Goal: Information Seeking & Learning: Understand process/instructions

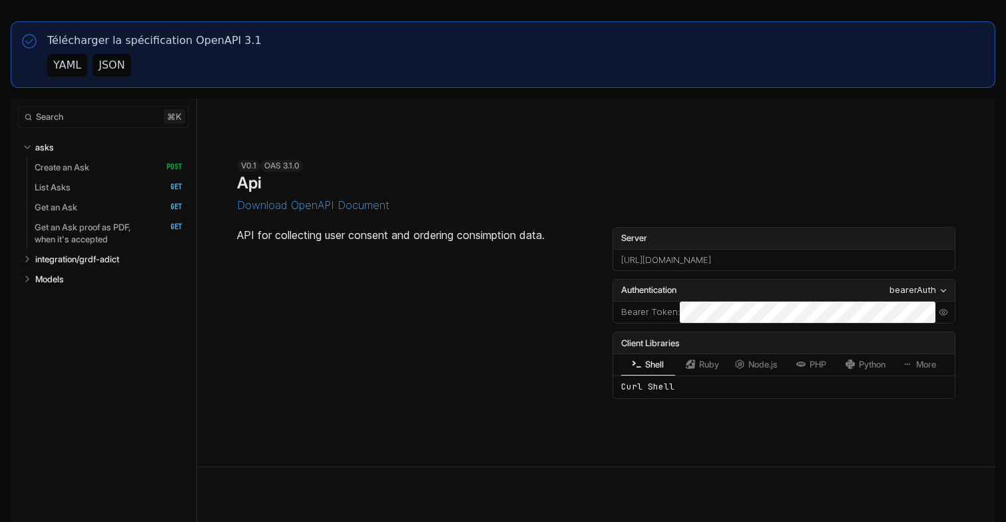
select select "**********"
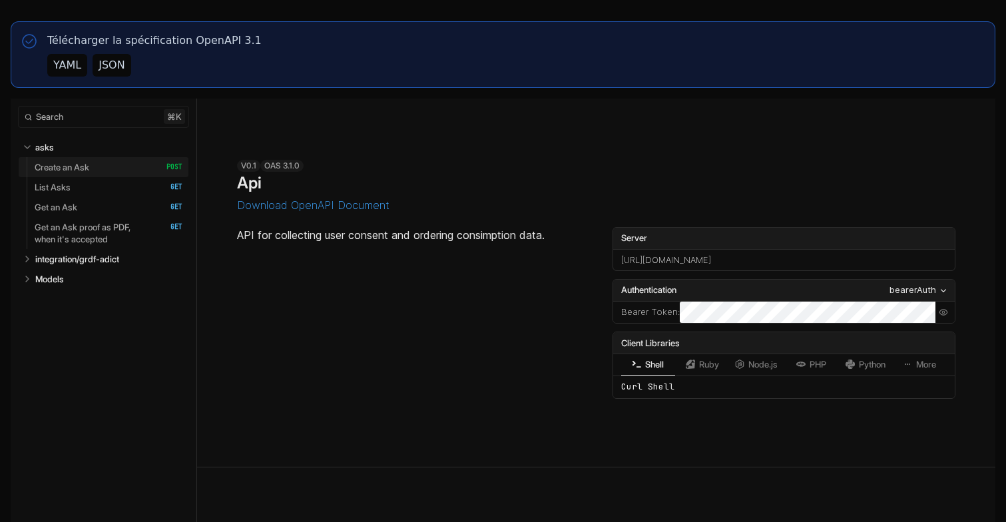
click at [84, 165] on p "Create an Ask" at bounding box center [62, 167] width 55 height 12
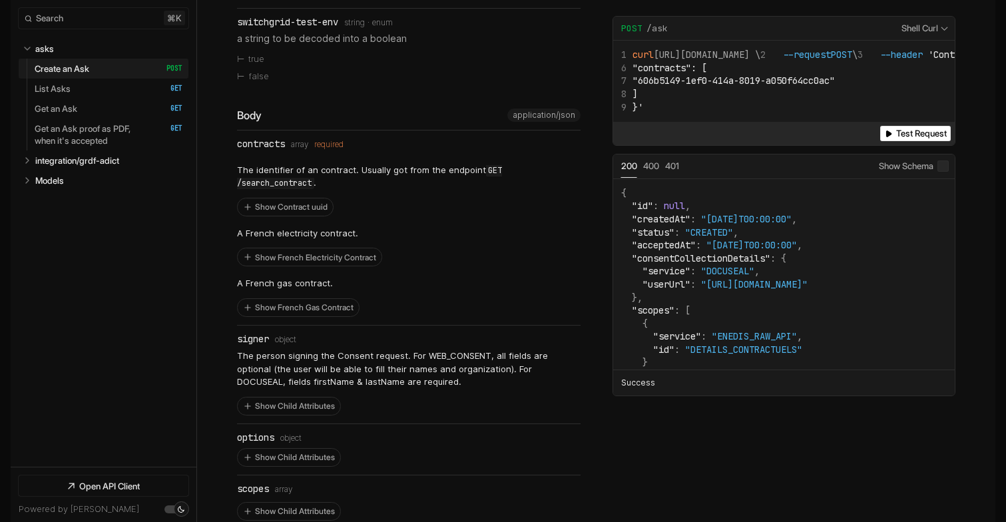
scroll to position [856, 0]
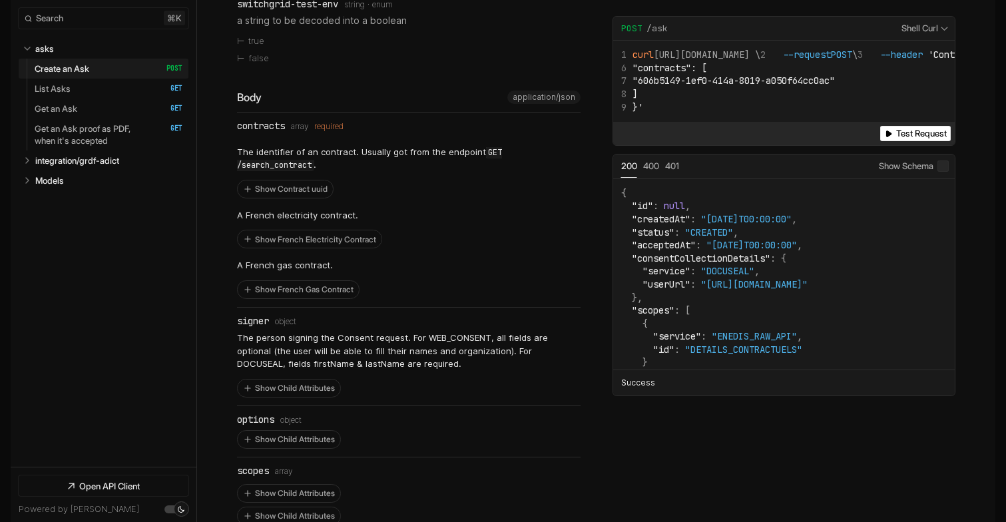
drag, startPoint x: 279, startPoint y: 172, endPoint x: 378, endPoint y: 210, distance: 106.4
click at [378, 210] on div "The identifier of an contract. Usually got from the endpoint GET /search_contra…" at bounding box center [408, 219] width 343 height 160
click at [321, 281] on button "Show French Gas Contract" at bounding box center [298, 289] width 121 height 17
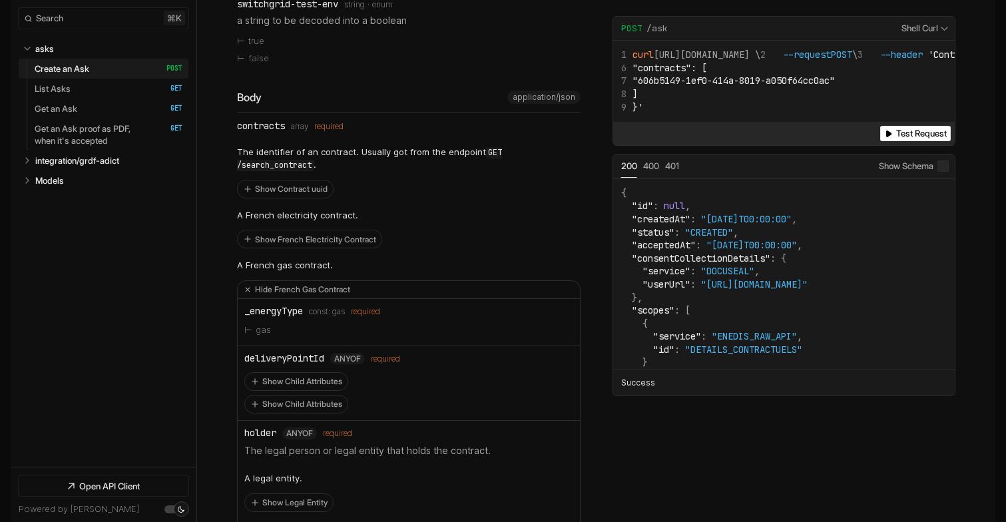
click at [269, 305] on div "_energyType" at bounding box center [273, 310] width 59 height 11
copy div "_energyType"
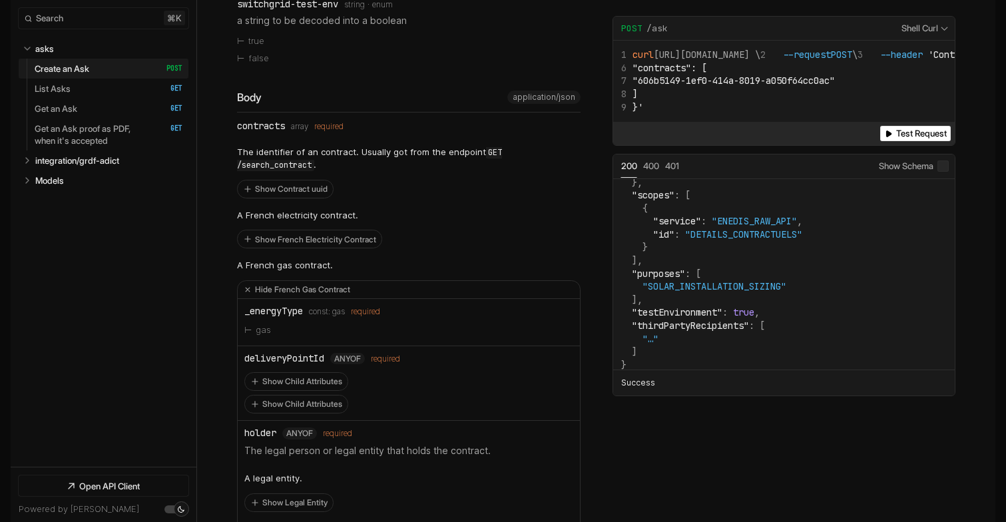
click at [343, 307] on span "gas" at bounding box center [338, 311] width 13 height 9
copy span "gas"
click at [252, 230] on button "Show French Electricity Contract" at bounding box center [310, 238] width 144 height 17
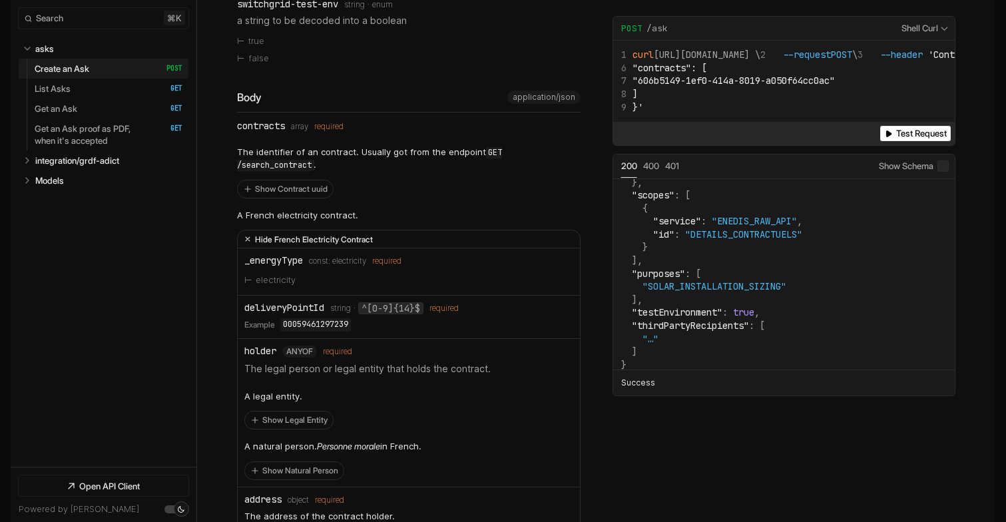
click at [252, 233] on icon "Open API Documentation for Api" at bounding box center [247, 239] width 13 height 13
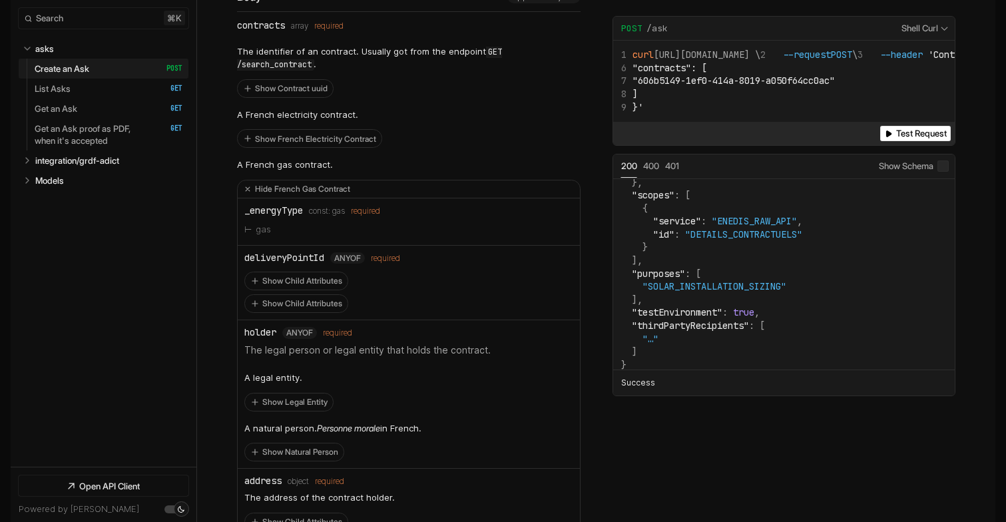
scroll to position [958, 0]
click at [287, 250] on div "deliveryPointId" at bounding box center [284, 255] width 80 height 11
copy div "deliveryPointId"
click at [289, 270] on button "Show Child Attributes" at bounding box center [296, 278] width 102 height 17
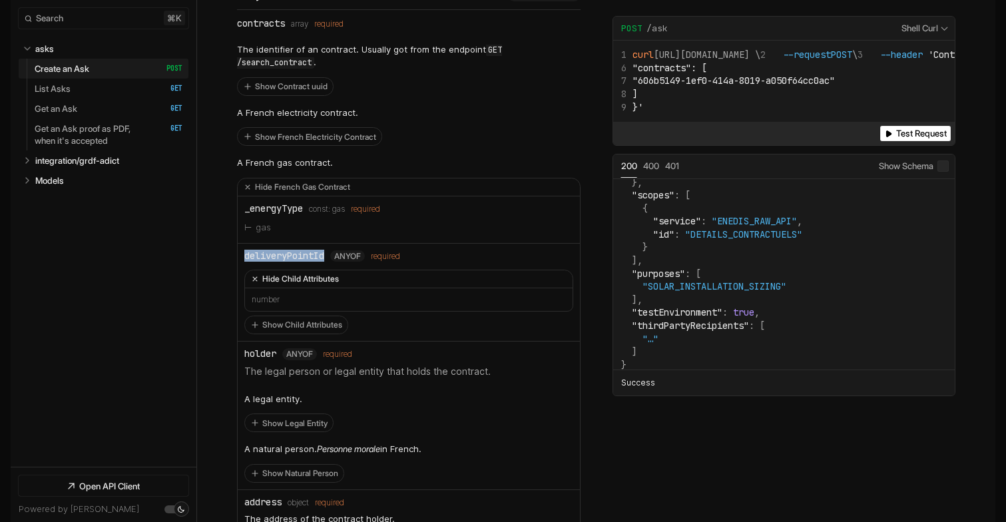
click at [289, 270] on button "Hide Child Attributes" at bounding box center [408, 279] width 327 height 18
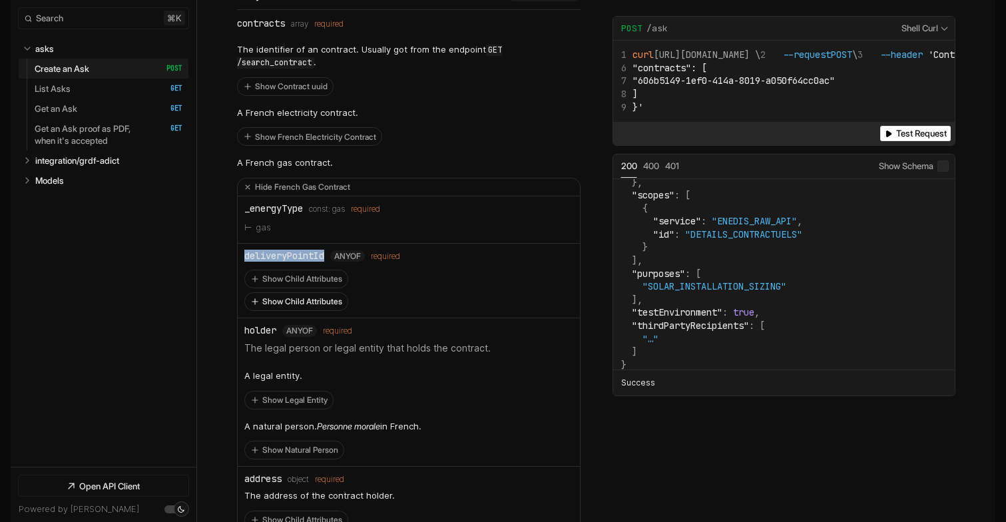
click at [289, 293] on button "Show Child Attributes" at bounding box center [296, 301] width 102 height 17
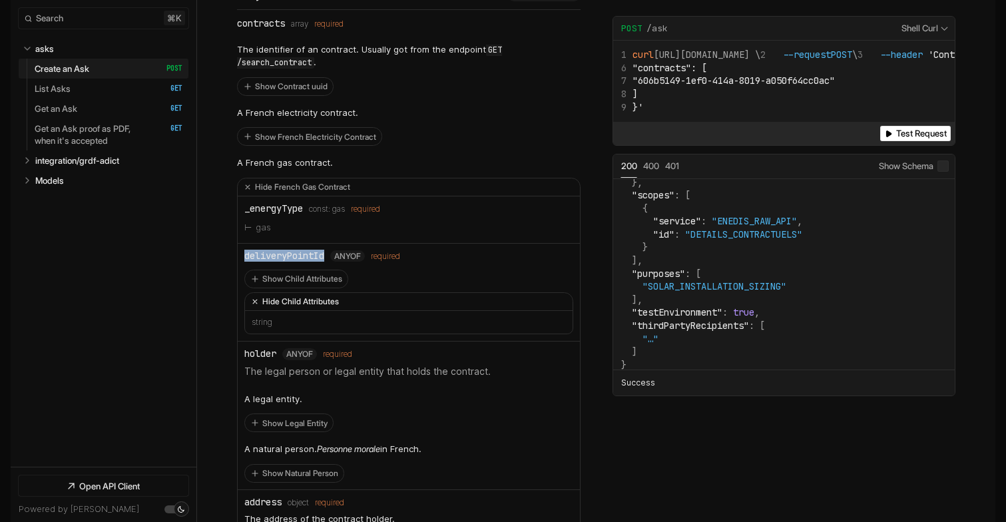
click at [289, 293] on button "Hide Child Attributes" at bounding box center [408, 302] width 327 height 18
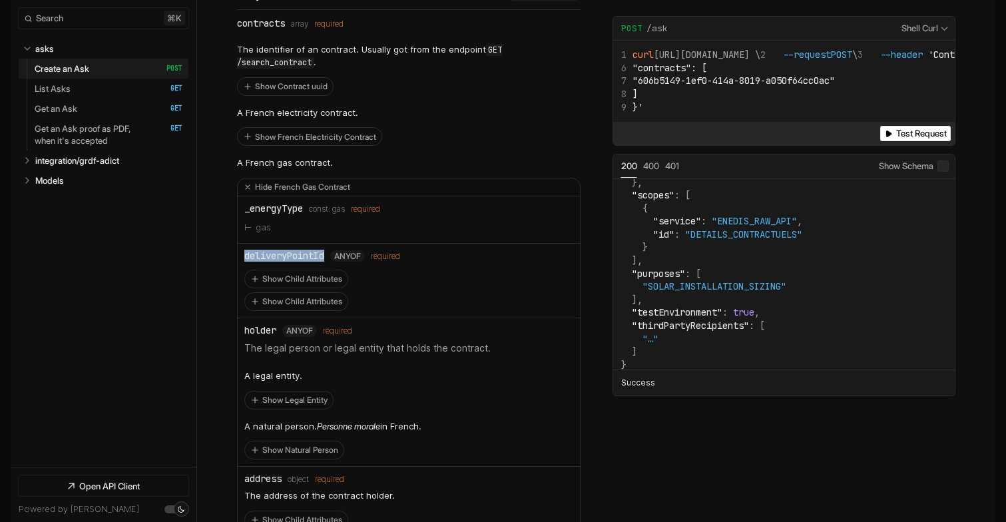
copy div "deliveryPointId"
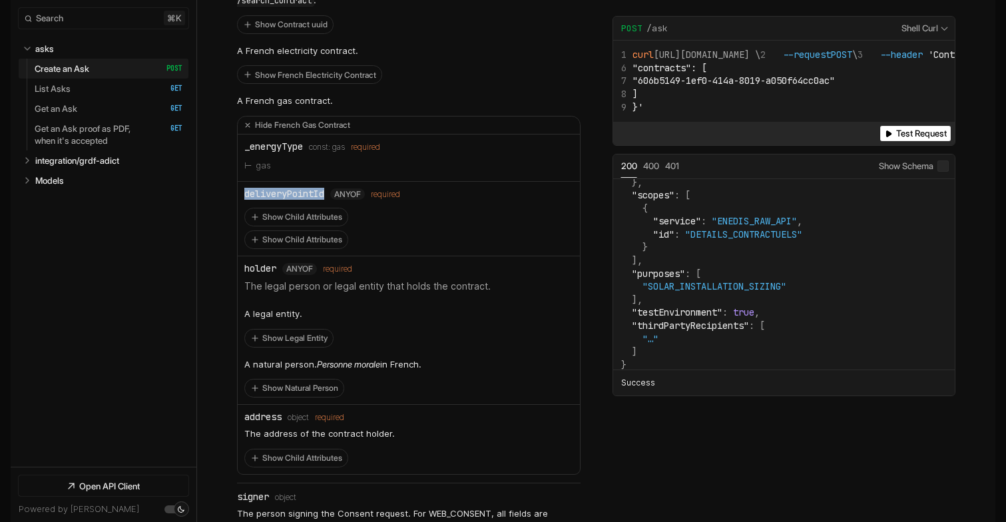
scroll to position [1027, 0]
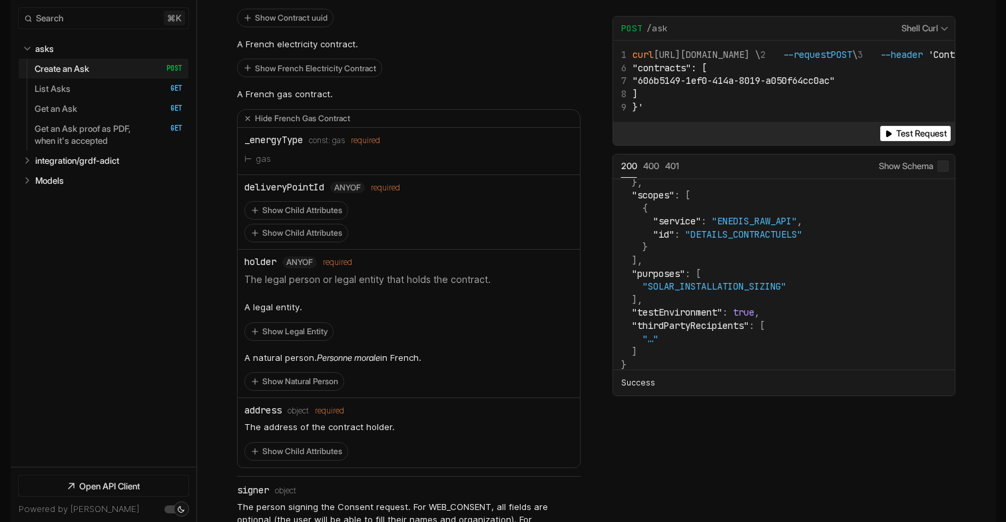
click at [254, 250] on li "holder anyOf required The legal person or legal entity that holds the contract.…" at bounding box center [409, 324] width 342 height 148
copy div "holder"
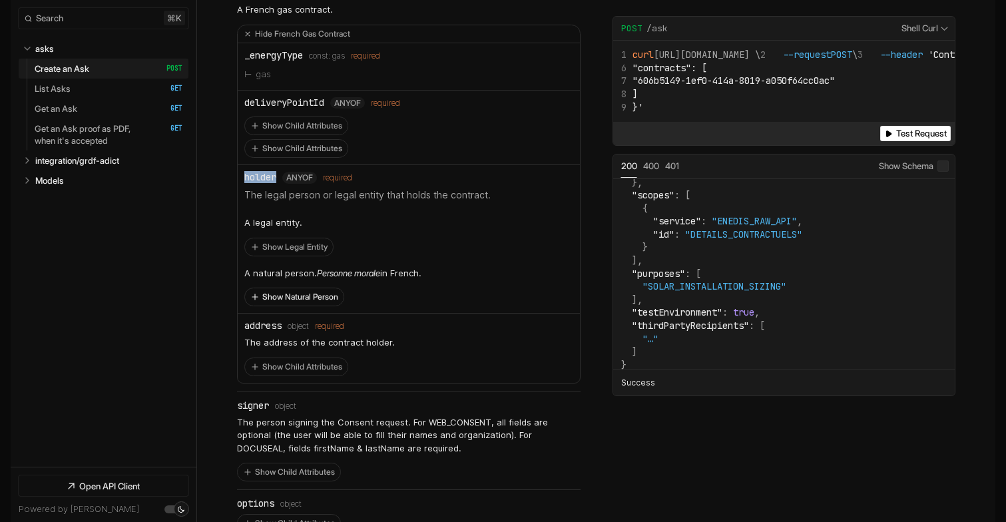
scroll to position [1112, 0]
click at [268, 238] on button "Show Legal Entity" at bounding box center [289, 246] width 88 height 17
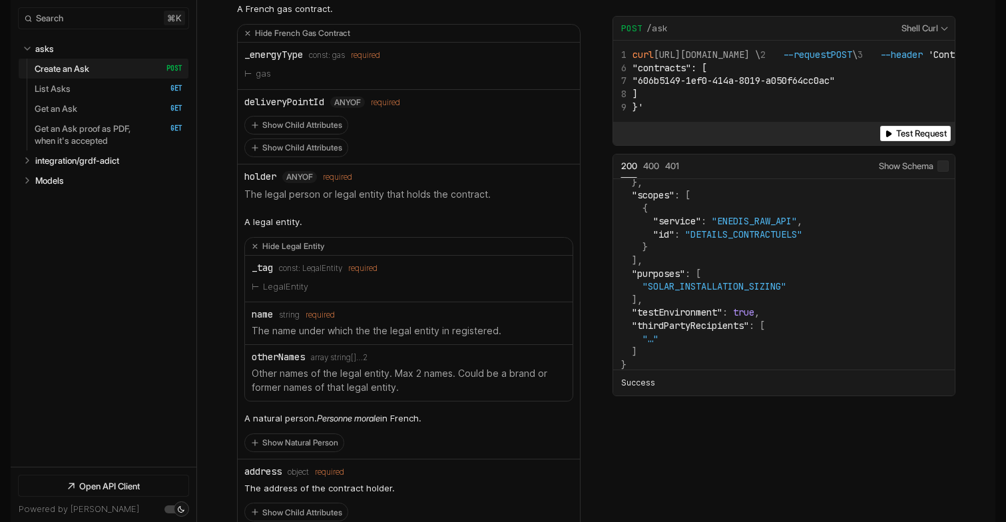
click at [282, 278] on li "LegalEntity" at bounding box center [409, 286] width 314 height 17
copy li "LegalEntity"
click at [262, 171] on div "holder" at bounding box center [260, 176] width 32 height 11
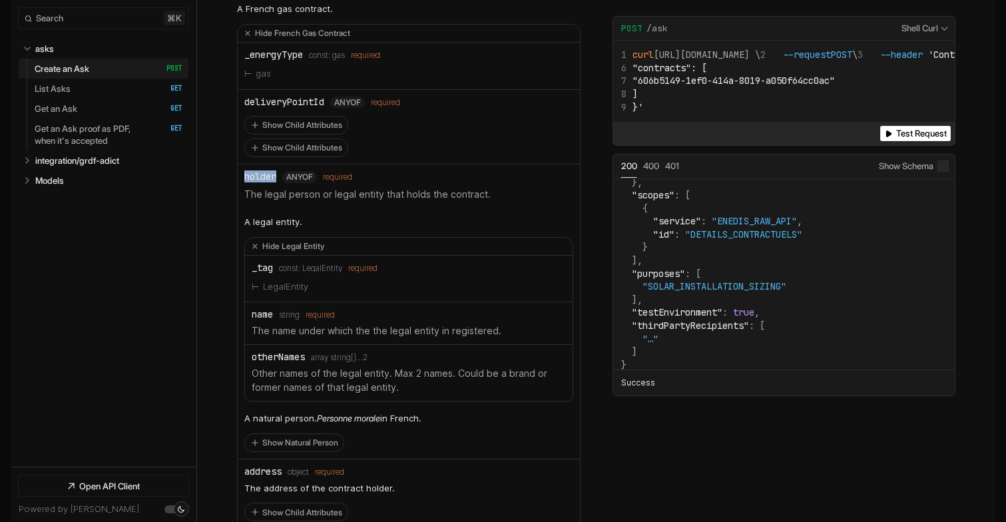
copy div "holder"
click at [264, 262] on div "_tag" at bounding box center [262, 267] width 21 height 11
copy div "_tag"
click at [320, 262] on div "_tag const: LegalEntity required" at bounding box center [409, 267] width 314 height 11
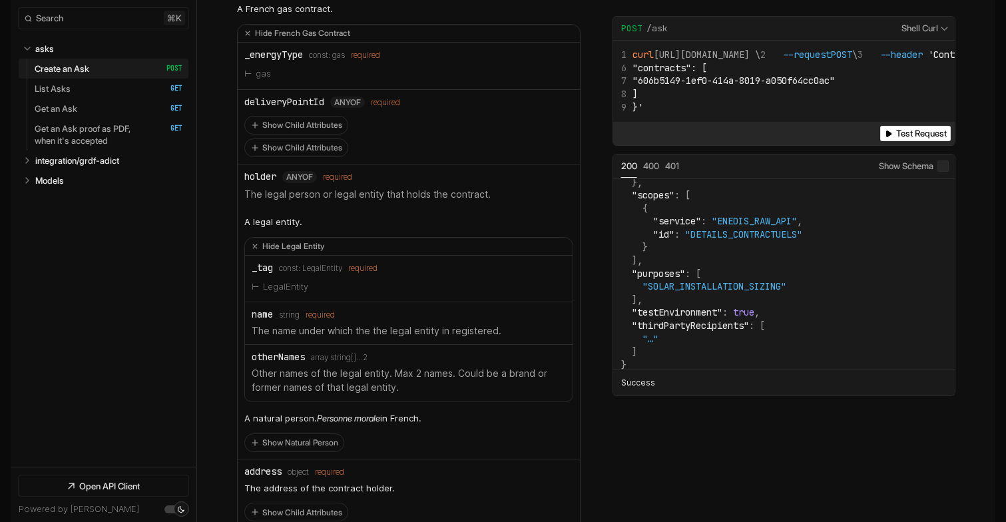
click at [320, 262] on div "_tag const: LegalEntity required" at bounding box center [409, 267] width 314 height 11
copy span "LegalEntity"
click at [263, 309] on div "name" at bounding box center [262, 314] width 21 height 11
copy div "name"
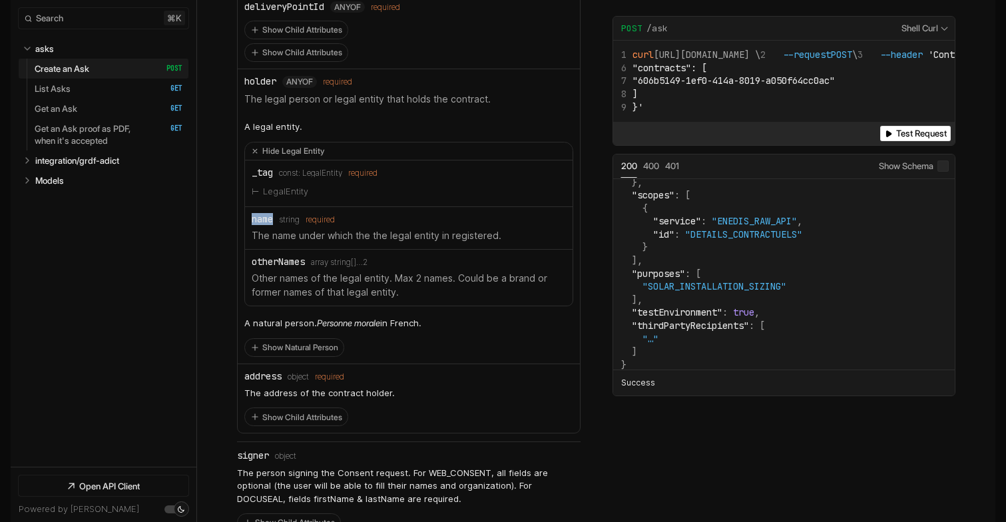
scroll to position [1217, 0]
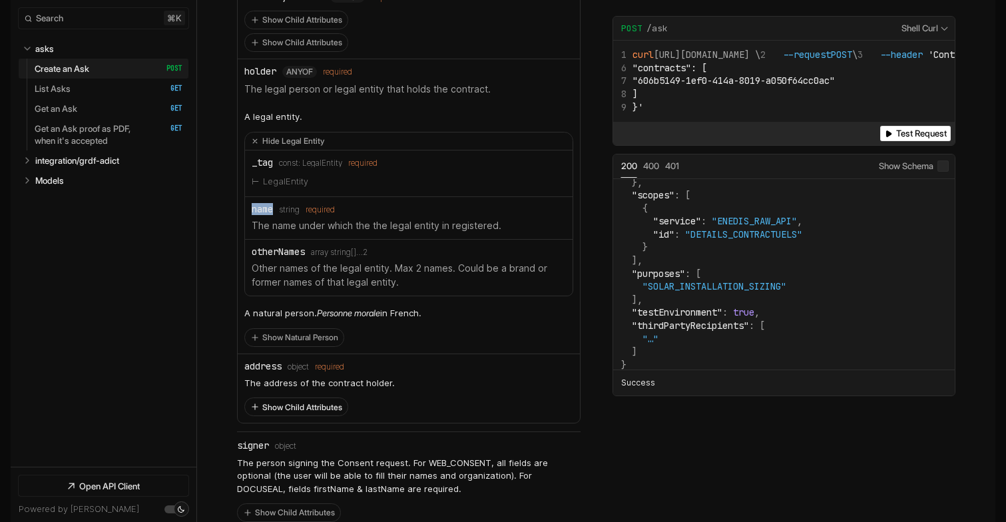
click at [278, 398] on button "Show Child Attributes" at bounding box center [296, 406] width 102 height 17
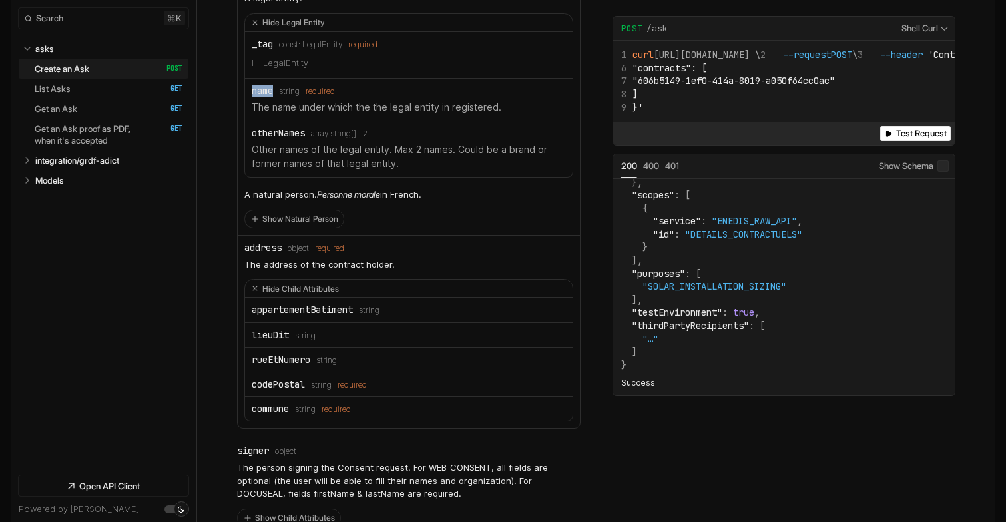
scroll to position [1348, 0]
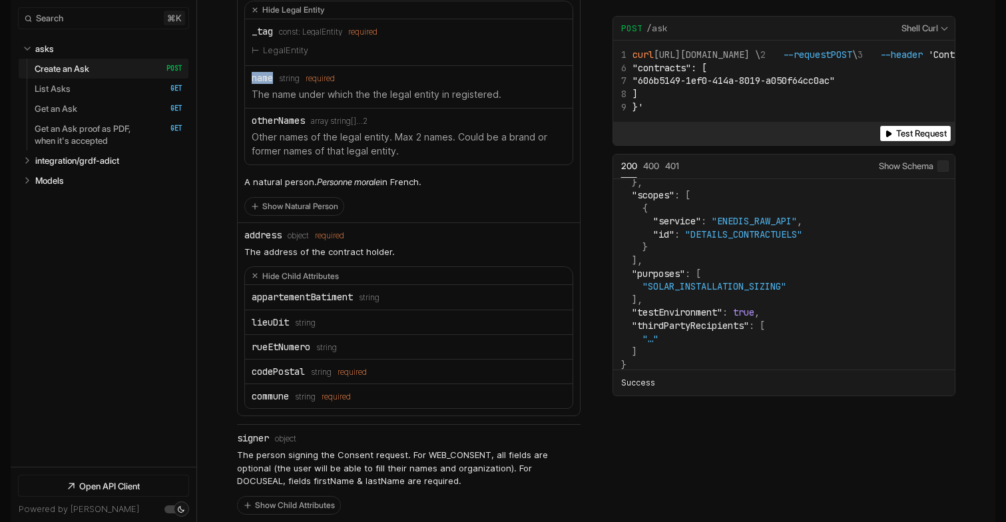
drag, startPoint x: 250, startPoint y: 270, endPoint x: 351, endPoint y: 368, distance: 141.7
click at [351, 368] on ul "appartementBatiment Type: string lieuDit Type: string rueEtNumero Type: string …" at bounding box center [408, 346] width 327 height 122
click at [278, 366] on div "codePostal" at bounding box center [278, 371] width 53 height 11
click at [272, 391] on div "commune" at bounding box center [270, 396] width 37 height 11
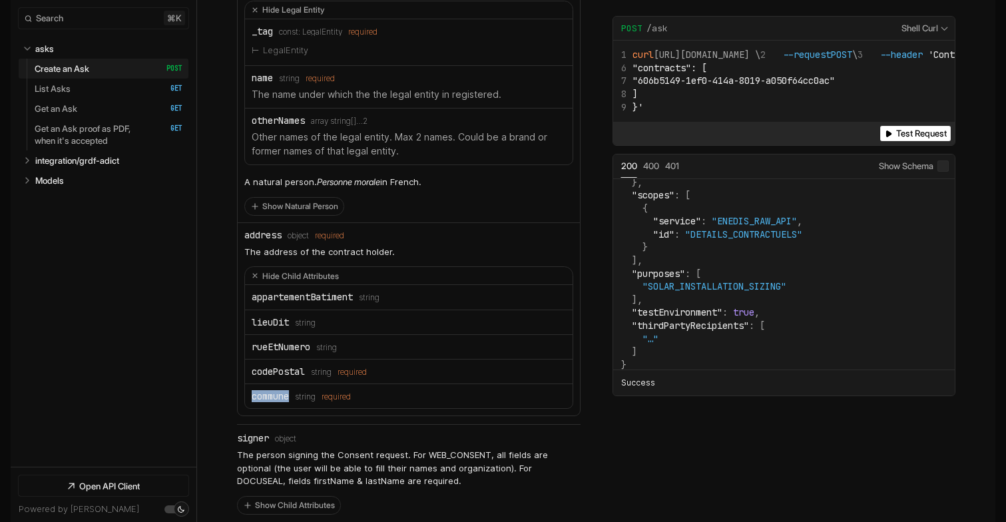
click at [272, 391] on div "commune" at bounding box center [270, 396] width 37 height 11
click at [267, 341] on div "rueEtNumero" at bounding box center [281, 346] width 59 height 11
click at [298, 291] on div "appartementBatiment" at bounding box center [302, 296] width 101 height 11
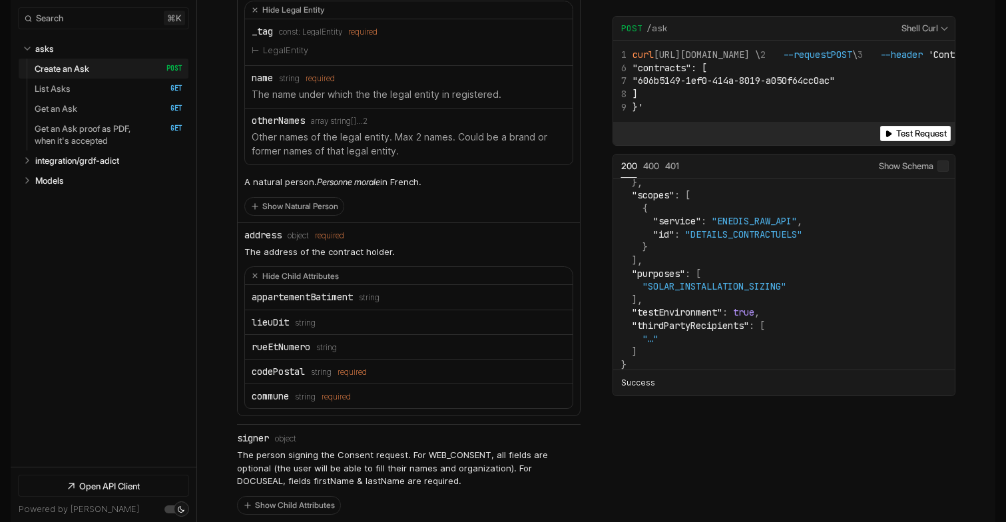
click at [265, 317] on div "lieuDit" at bounding box center [270, 322] width 37 height 11
click at [323, 291] on div "appartementBatiment" at bounding box center [302, 296] width 101 height 11
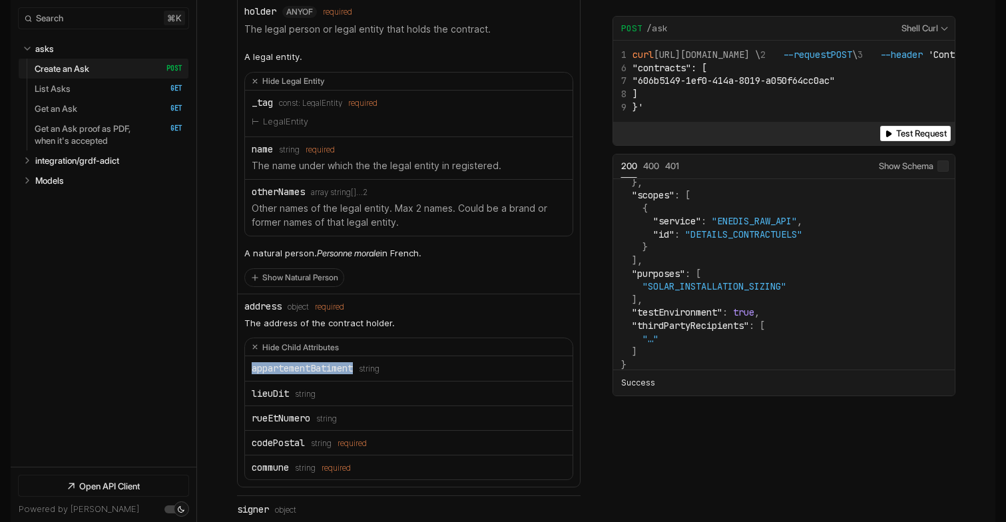
scroll to position [1266, 0]
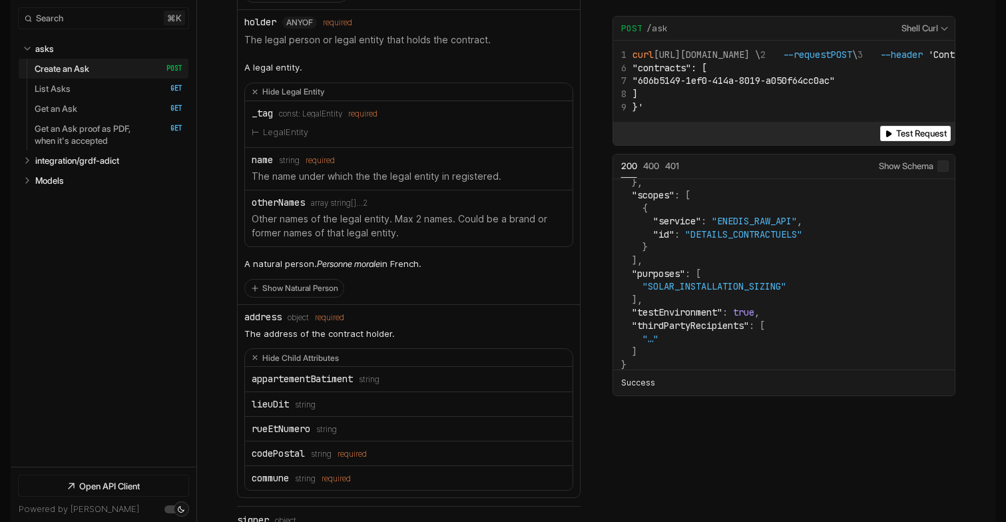
click at [268, 197] on div "otherNames" at bounding box center [278, 202] width 53 height 11
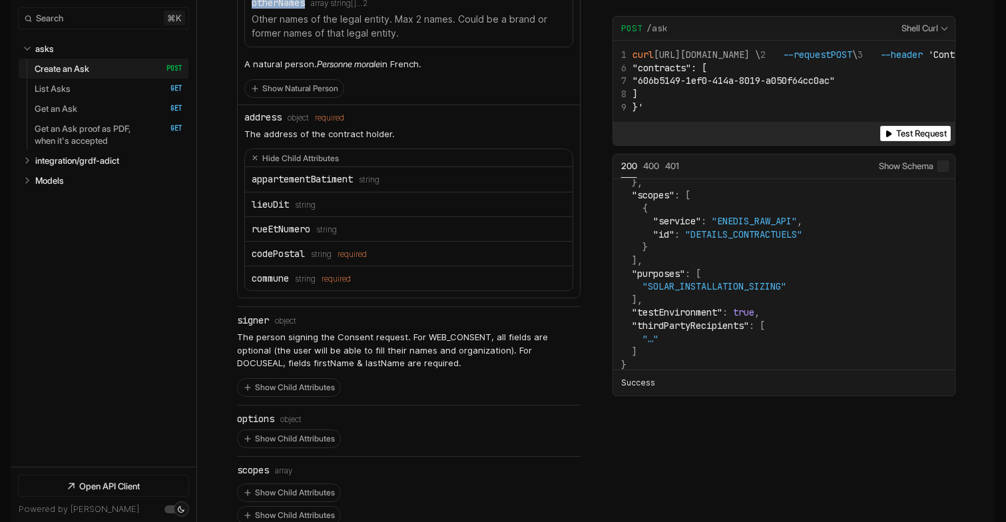
scroll to position [1473, 0]
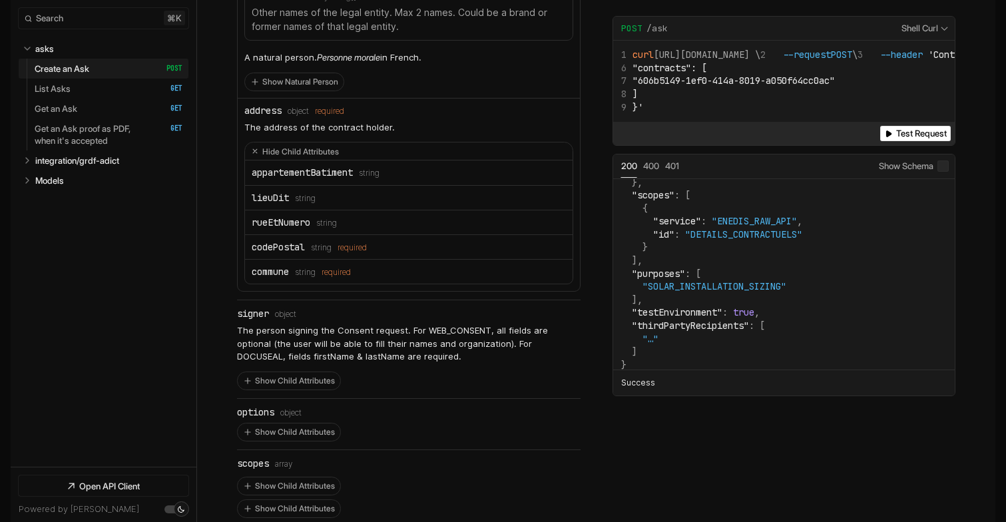
click at [254, 308] on div "signer" at bounding box center [253, 313] width 32 height 11
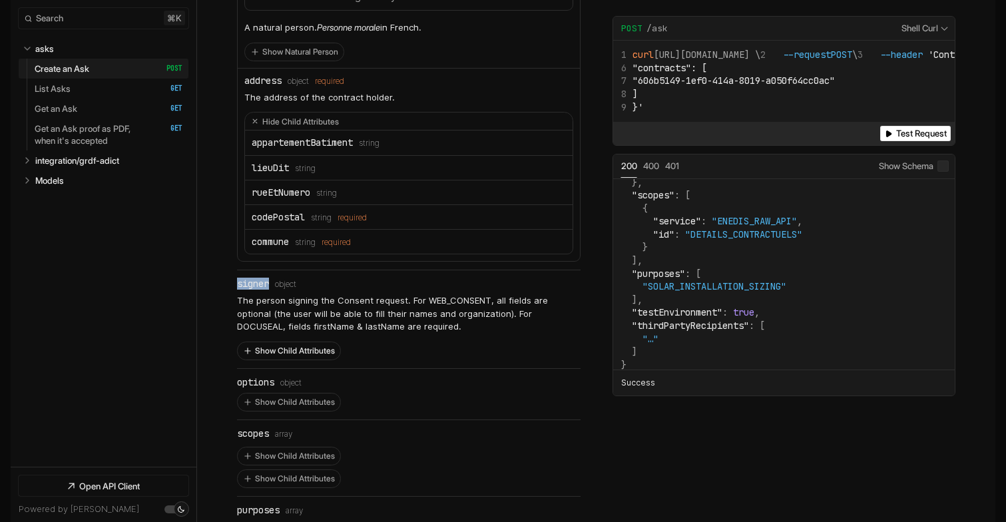
scroll to position [1513, 0]
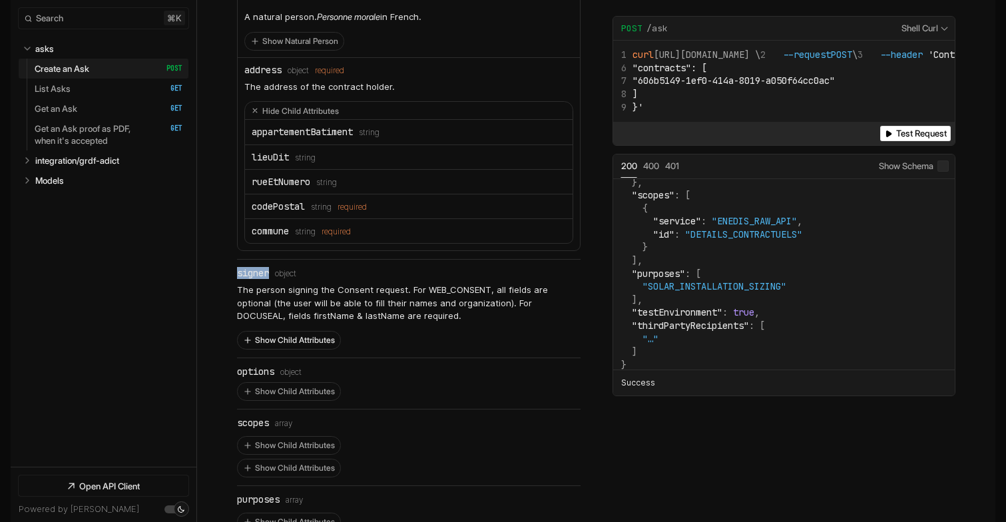
click at [293, 331] on button "Show Child Attributes" at bounding box center [289, 339] width 102 height 17
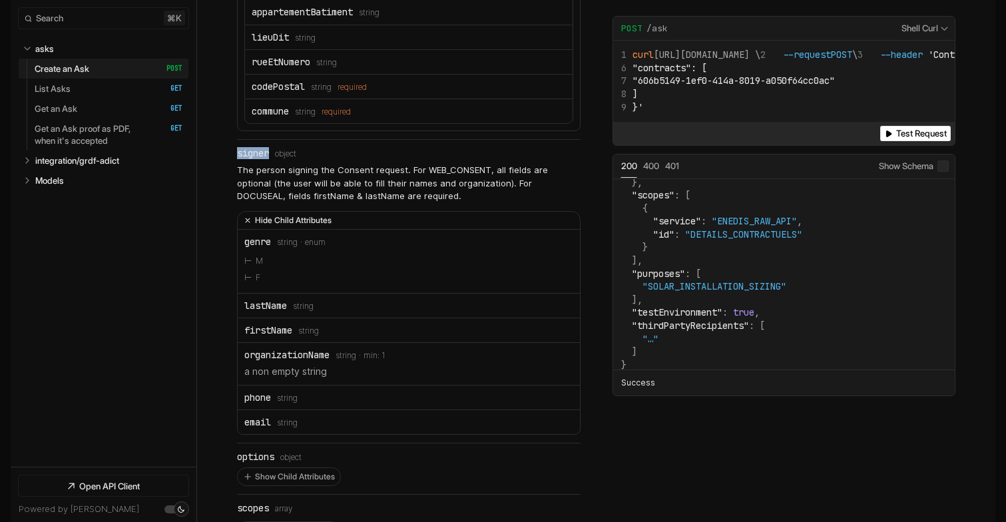
scroll to position [1640, 0]
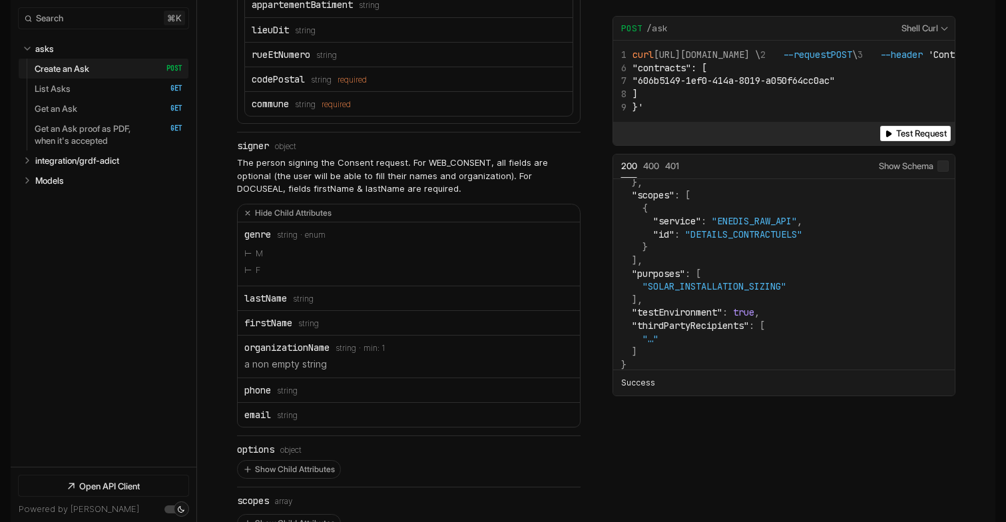
click at [254, 385] on div "phone" at bounding box center [257, 390] width 27 height 11
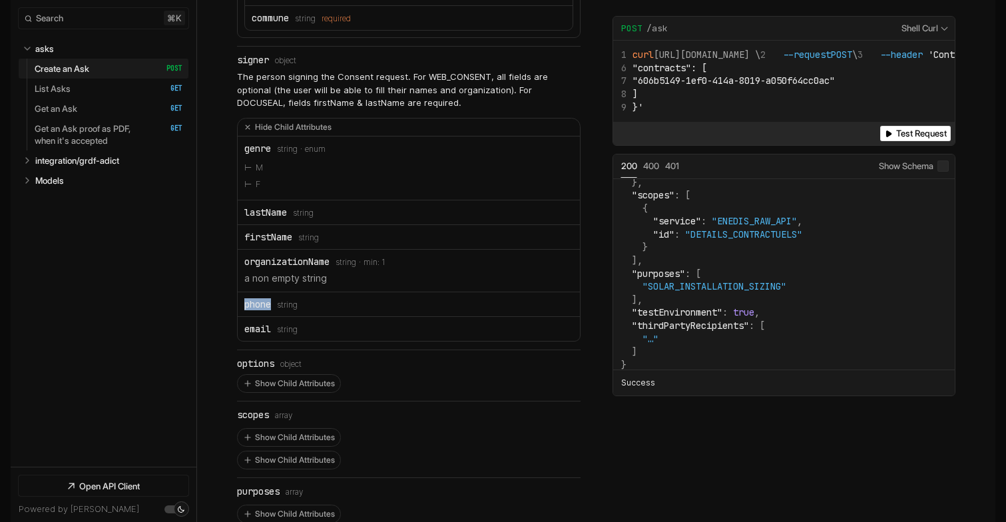
scroll to position [1746, 0]
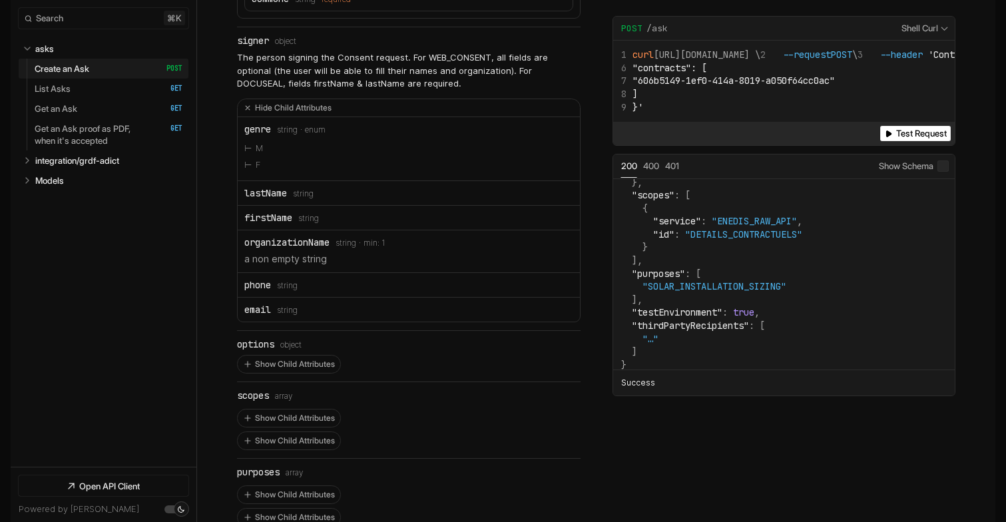
click at [254, 339] on div "options" at bounding box center [255, 344] width 37 height 11
click at [266, 355] on button "Show Child Attributes" at bounding box center [289, 363] width 102 height 17
click at [288, 380] on div "skipAddressCheck" at bounding box center [286, 385] width 85 height 11
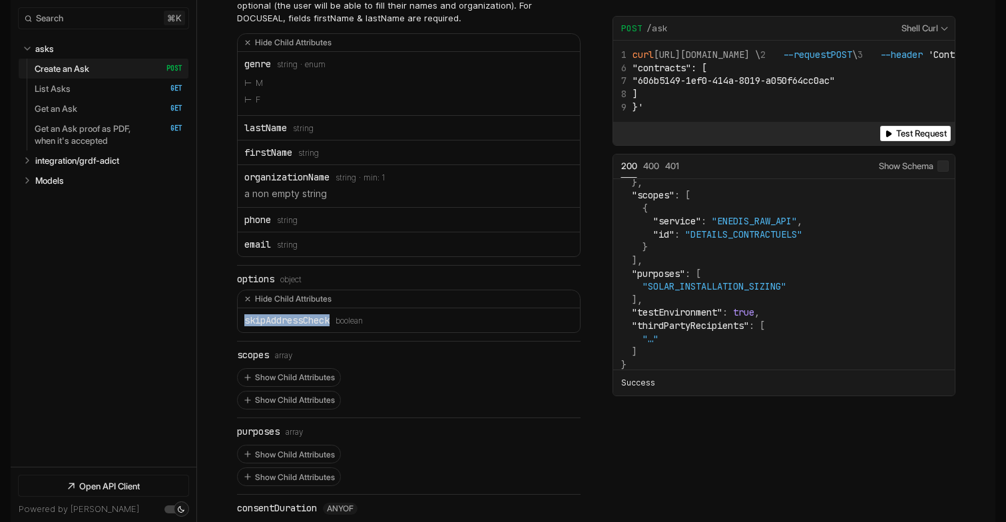
scroll to position [1810, 0]
click at [299, 370] on button "Show Child Attributes" at bounding box center [289, 378] width 102 height 17
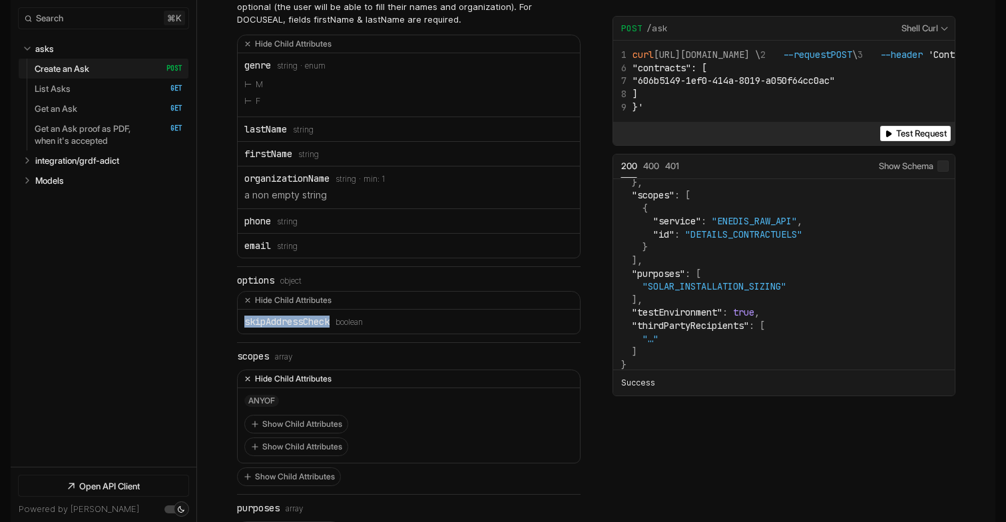
click at [299, 370] on button "Hide Child Attributes" at bounding box center [409, 379] width 342 height 18
click at [298, 393] on button "Show Child Attributes" at bounding box center [289, 401] width 102 height 17
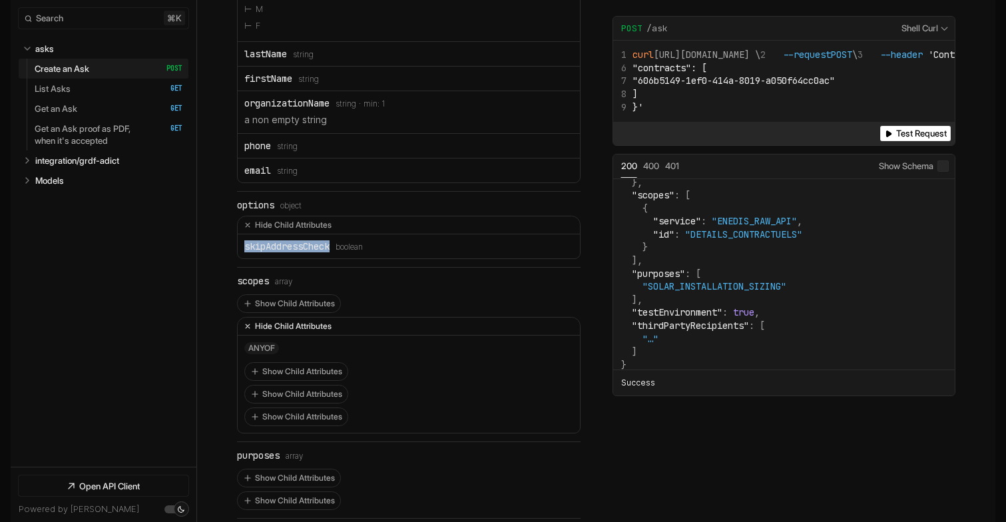
scroll to position [1891, 0]
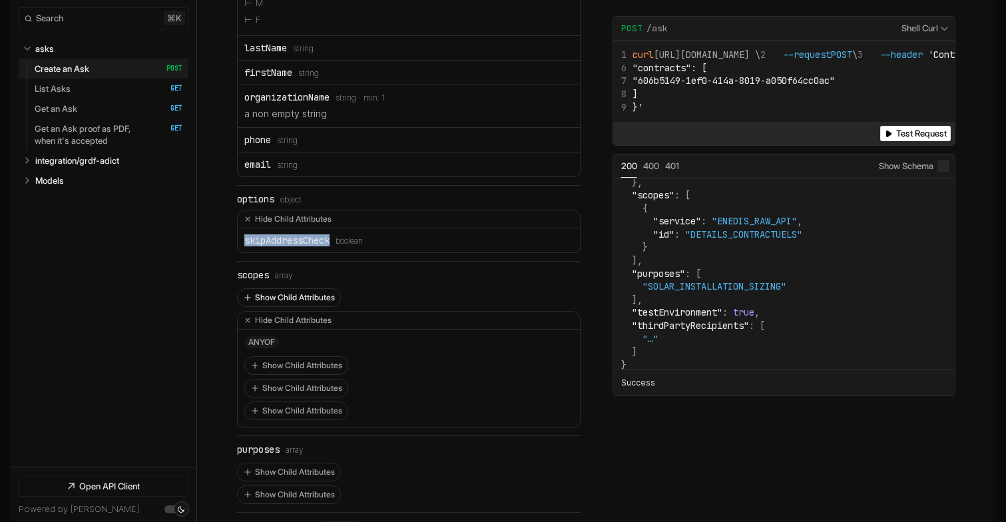
click at [286, 289] on button "Show Child Attributes" at bounding box center [289, 297] width 102 height 17
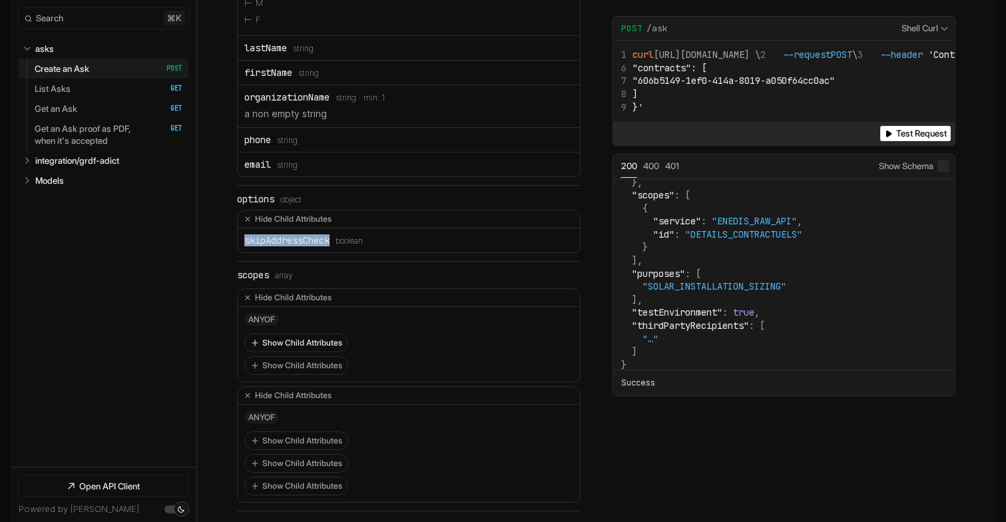
click at [268, 334] on button "Show Child Attributes" at bounding box center [296, 342] width 102 height 17
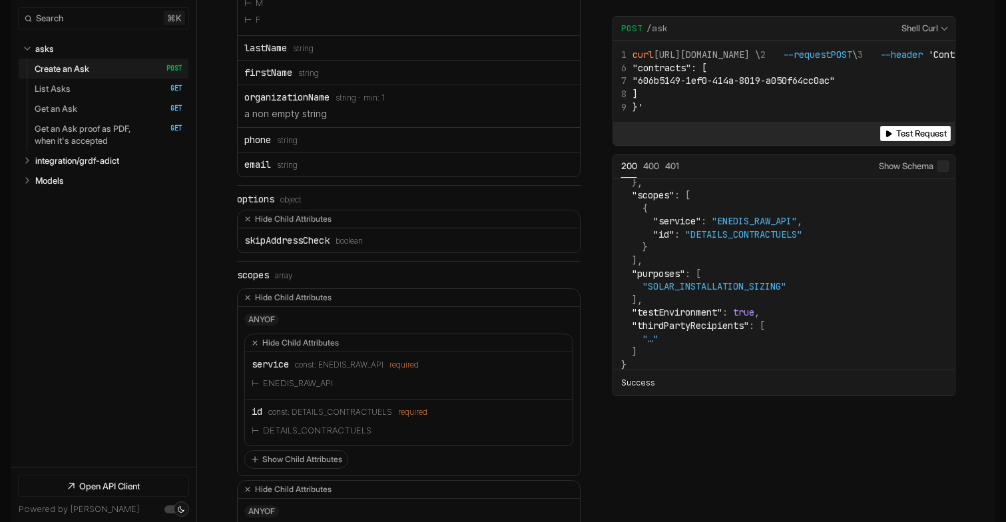
click at [343, 360] on span "ENEDIS_RAW_API" at bounding box center [350, 364] width 65 height 9
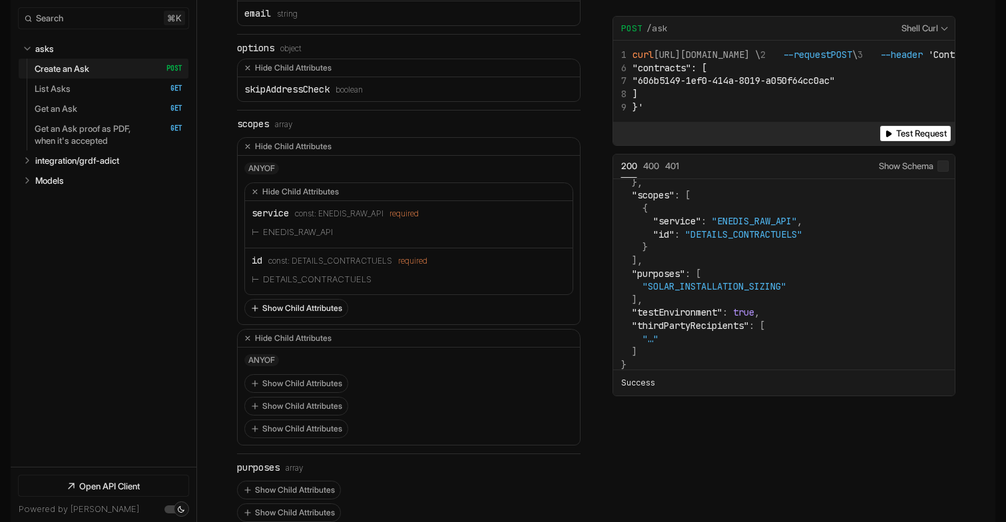
scroll to position [2045, 0]
click at [281, 371] on button "Show Child Attributes" at bounding box center [296, 379] width 102 height 17
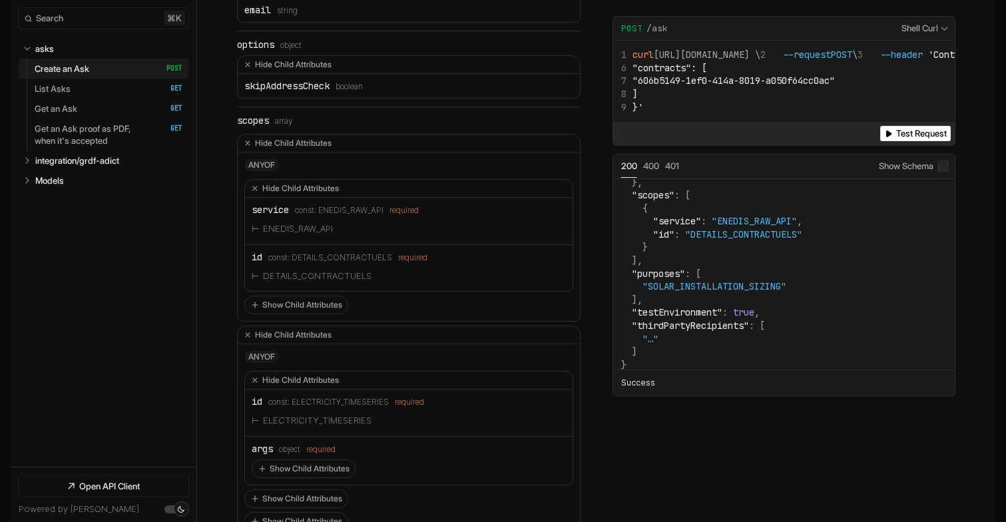
click at [323, 397] on span "ELECTRICITY_TIMESERIES" at bounding box center [339, 401] width 97 height 9
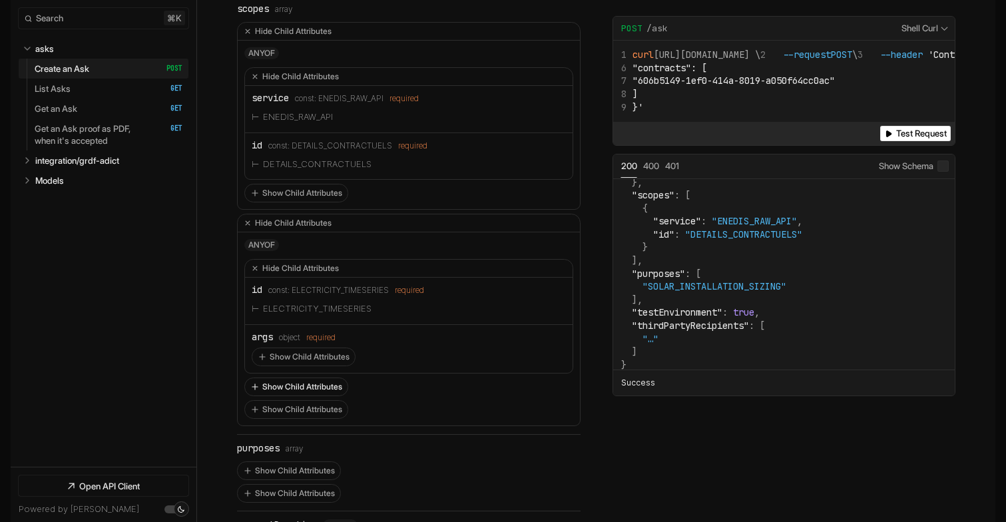
scroll to position [2167, 0]
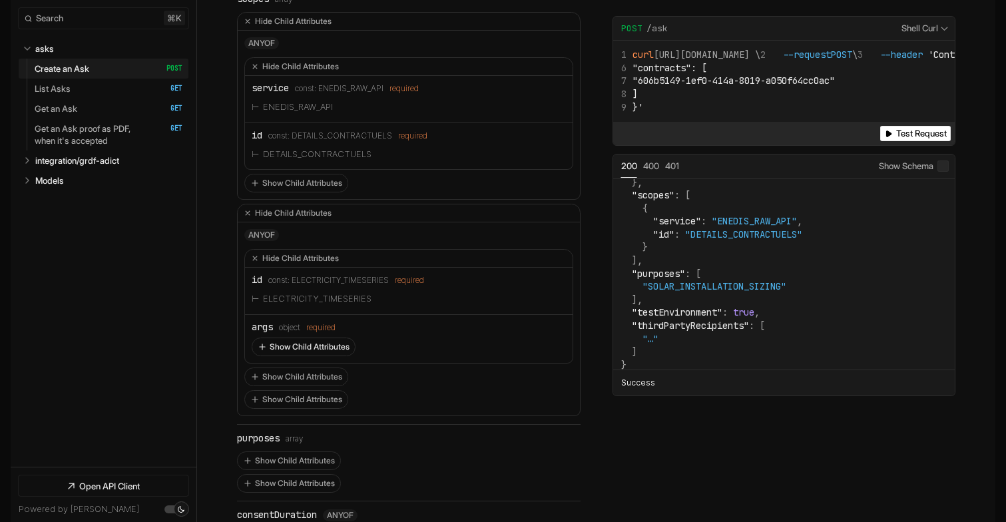
click at [286, 338] on button "Show Child Attributes" at bounding box center [303, 346] width 102 height 17
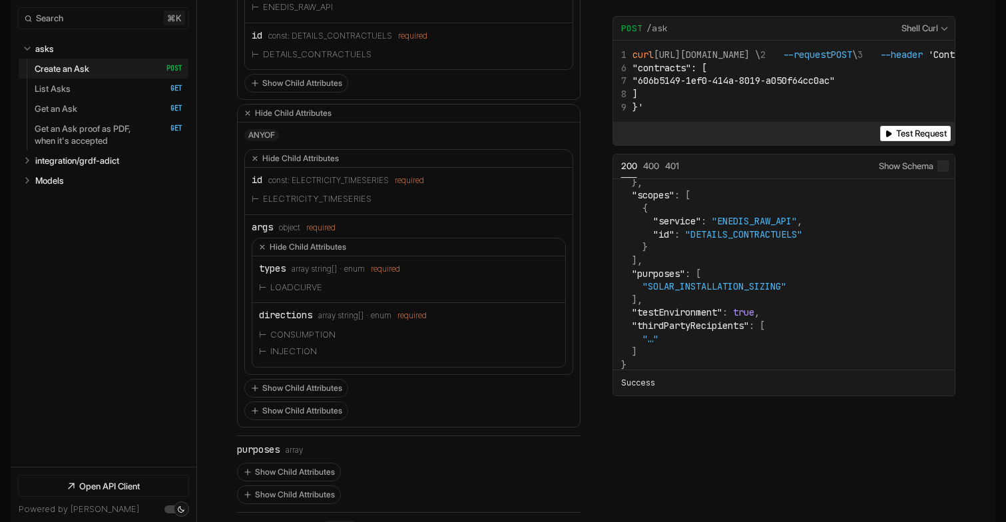
scroll to position [2268, 0]
click at [289, 378] on button "Show Child Attributes" at bounding box center [296, 386] width 102 height 17
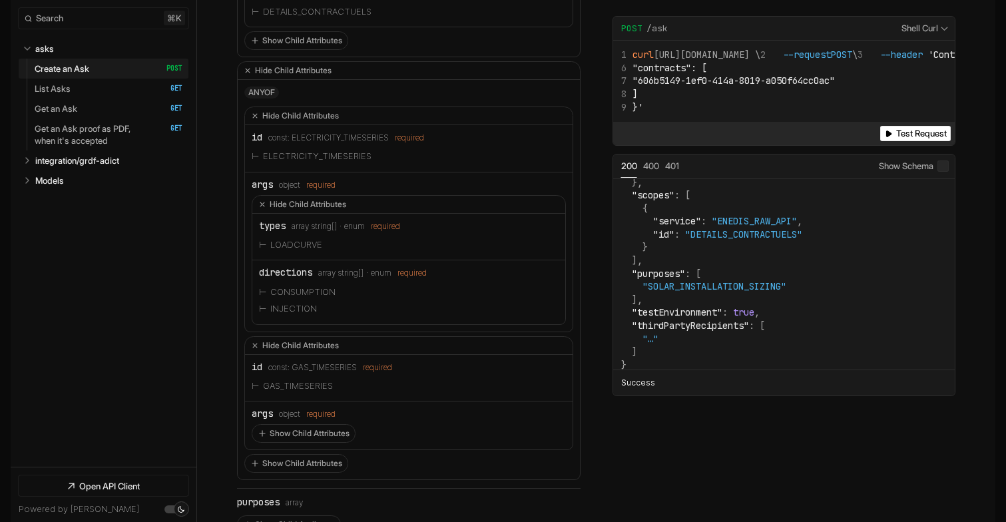
click at [311, 363] on span "GAS_TIMESERIES" at bounding box center [323, 367] width 65 height 9
click at [295, 425] on button "Show Child Attributes" at bounding box center [303, 433] width 102 height 17
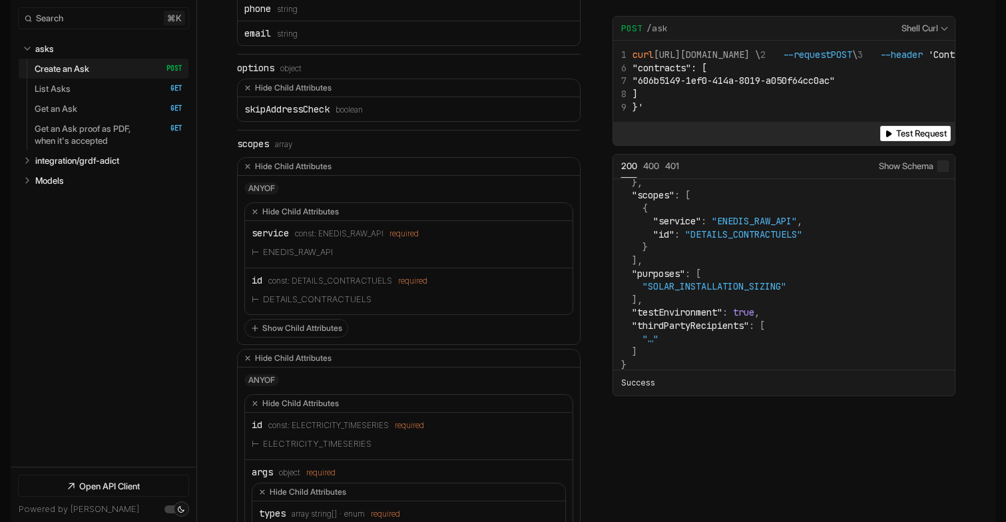
scroll to position [2016, 0]
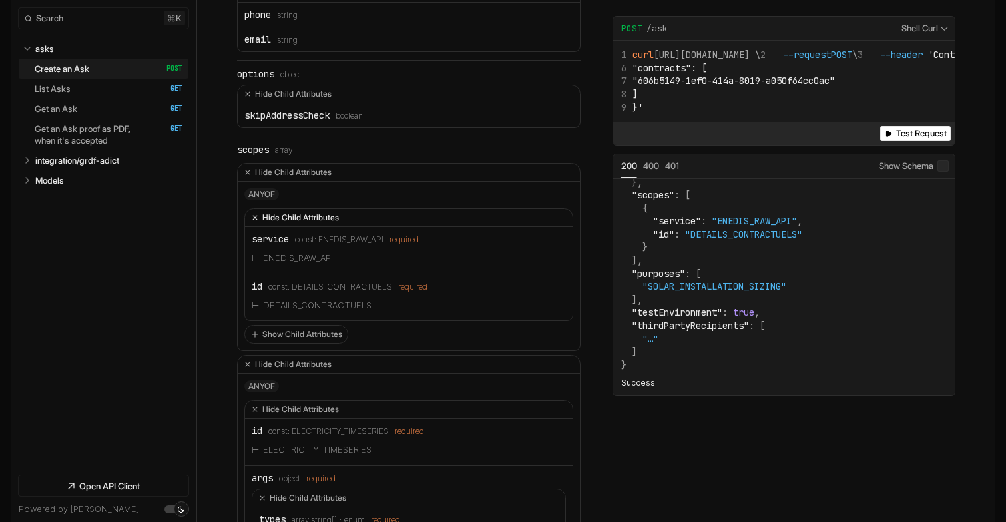
click at [257, 209] on button "Hide Child Attributes" at bounding box center [408, 218] width 327 height 18
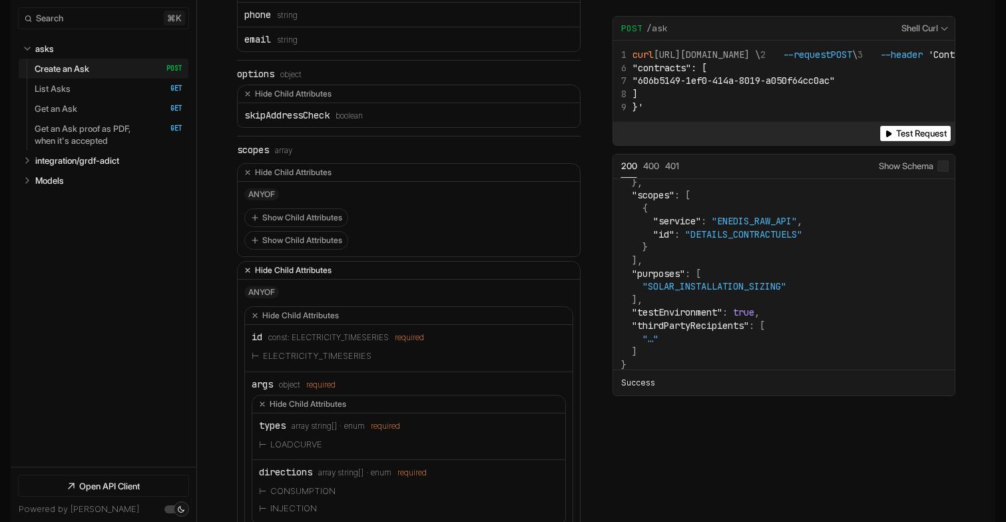
click at [263, 262] on button "Hide Child Attributes" at bounding box center [409, 271] width 342 height 18
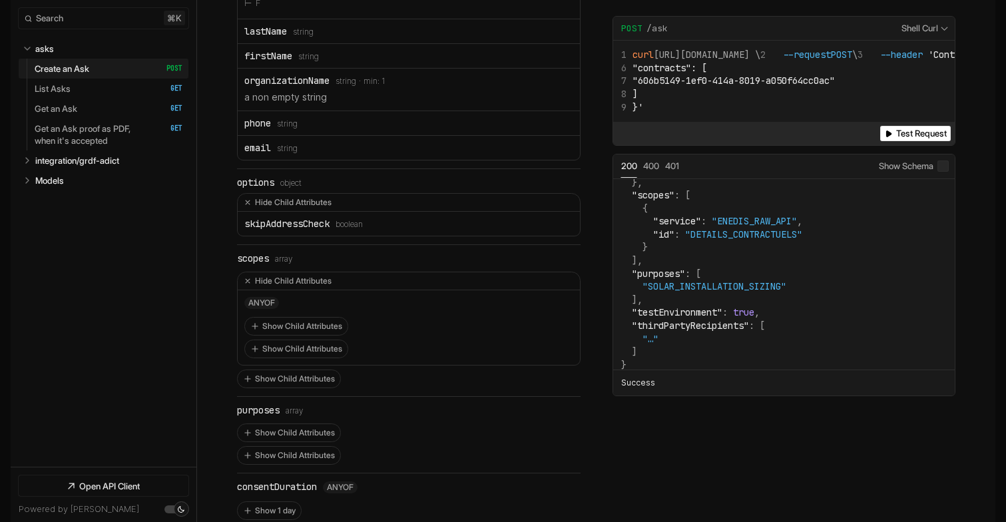
scroll to position [1893, 0]
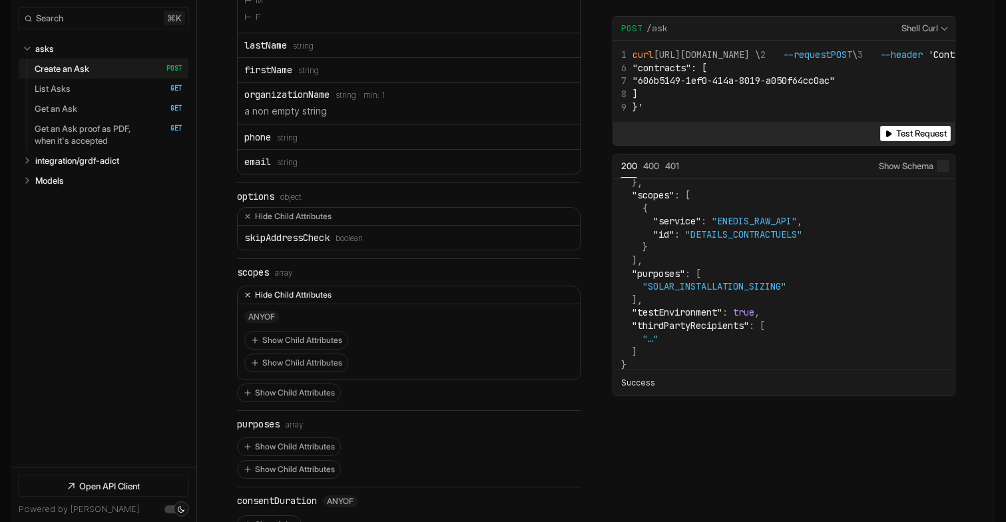
click at [282, 286] on button "Hide Child Attributes" at bounding box center [409, 295] width 342 height 18
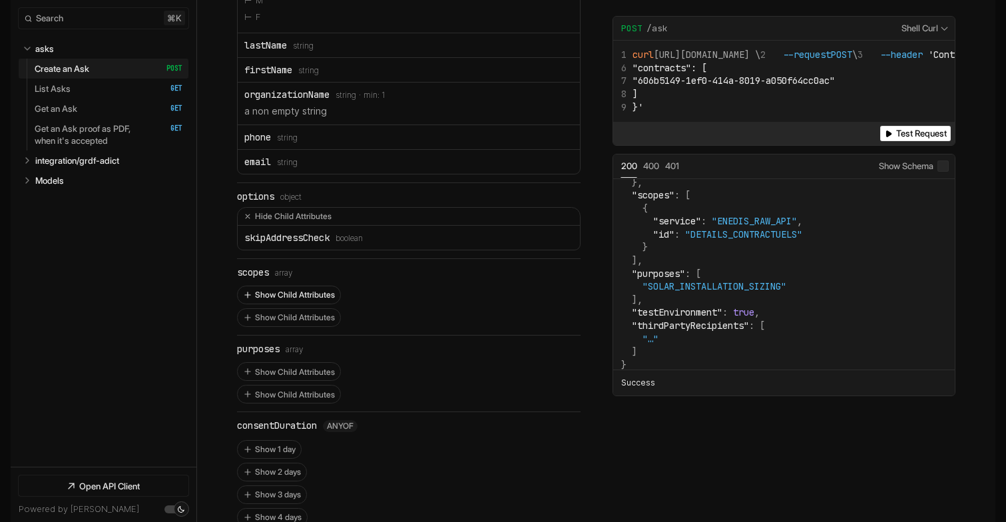
click at [288, 286] on button "Show Child Attributes" at bounding box center [289, 294] width 102 height 17
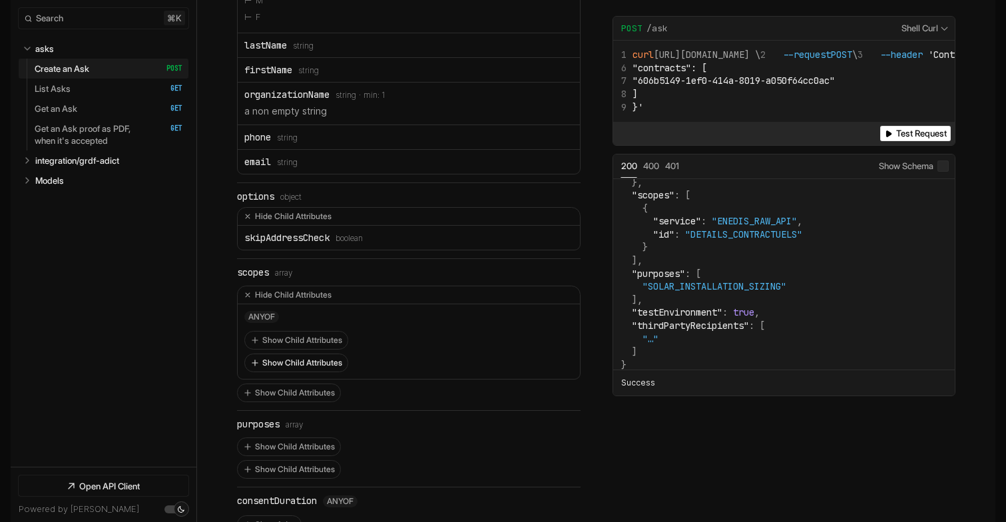
click at [294, 354] on button "Show Child Attributes" at bounding box center [296, 362] width 102 height 17
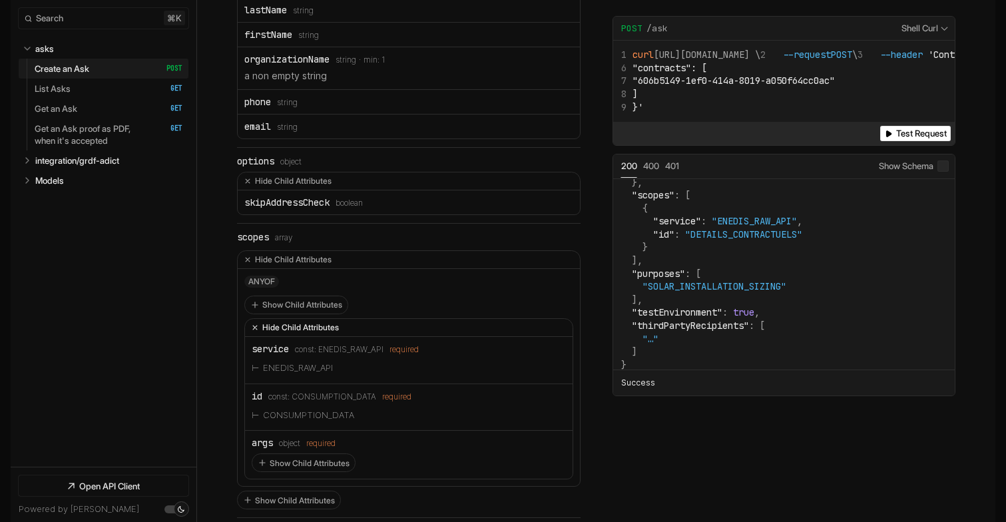
scroll to position [1915, 0]
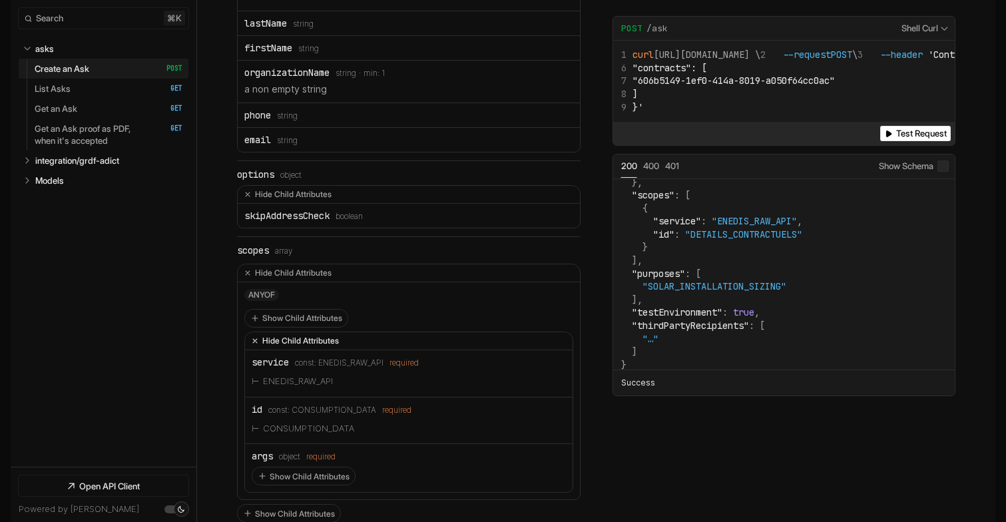
click at [292, 332] on button "Hide Child Attributes" at bounding box center [408, 341] width 327 height 18
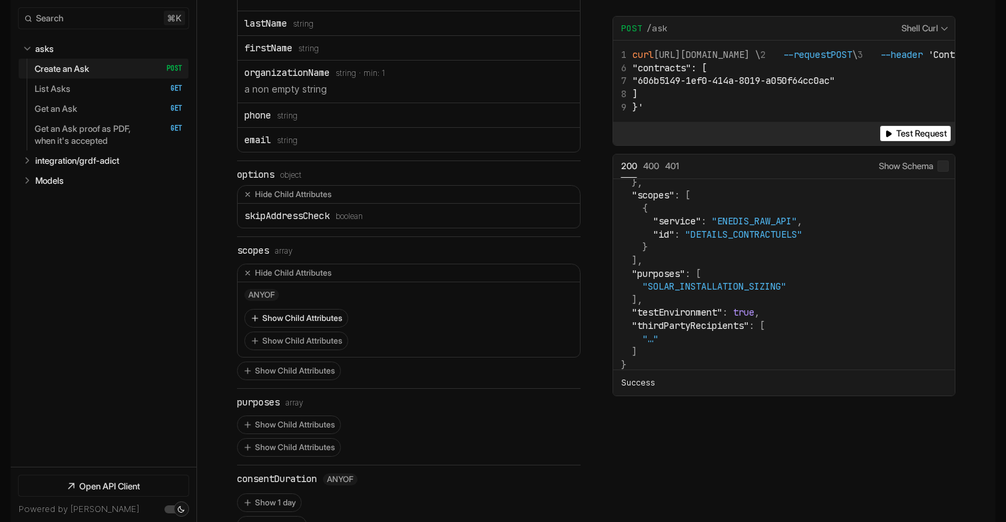
click at [296, 309] on button "Show Child Attributes" at bounding box center [296, 317] width 102 height 17
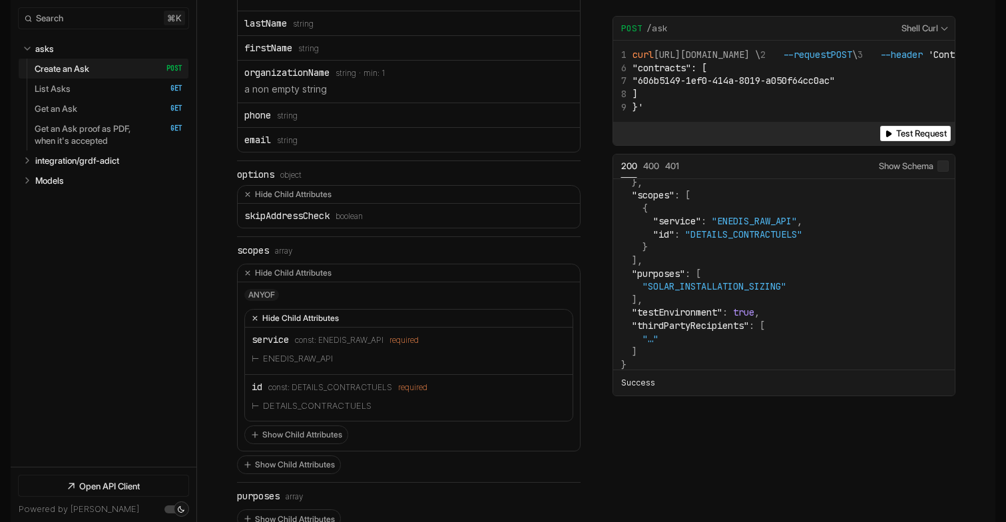
click at [296, 309] on button "Hide Child Attributes" at bounding box center [408, 318] width 327 height 18
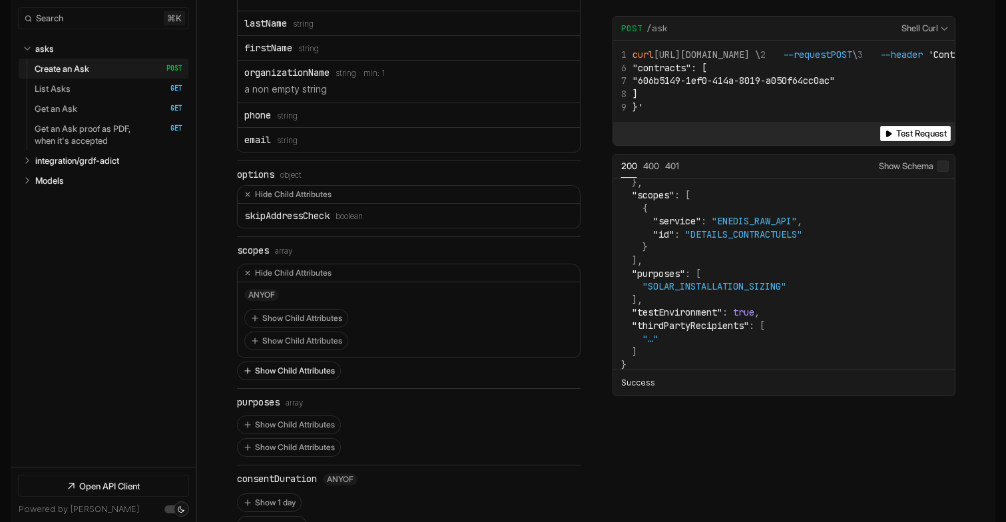
click at [290, 362] on button "Show Child Attributes" at bounding box center [289, 370] width 102 height 17
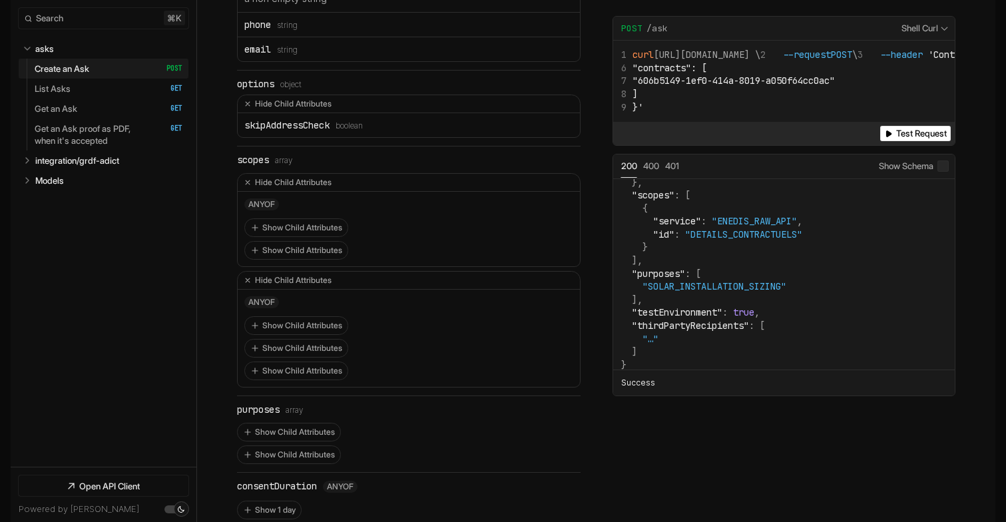
scroll to position [2005, 0]
click at [300, 363] on button "Show Child Attributes" at bounding box center [296, 371] width 102 height 17
click at [324, 389] on span "GAS_CONTRACT_DETAILS" at bounding box center [341, 393] width 100 height 9
click at [297, 363] on button "Hide Child Attributes" at bounding box center [408, 372] width 327 height 18
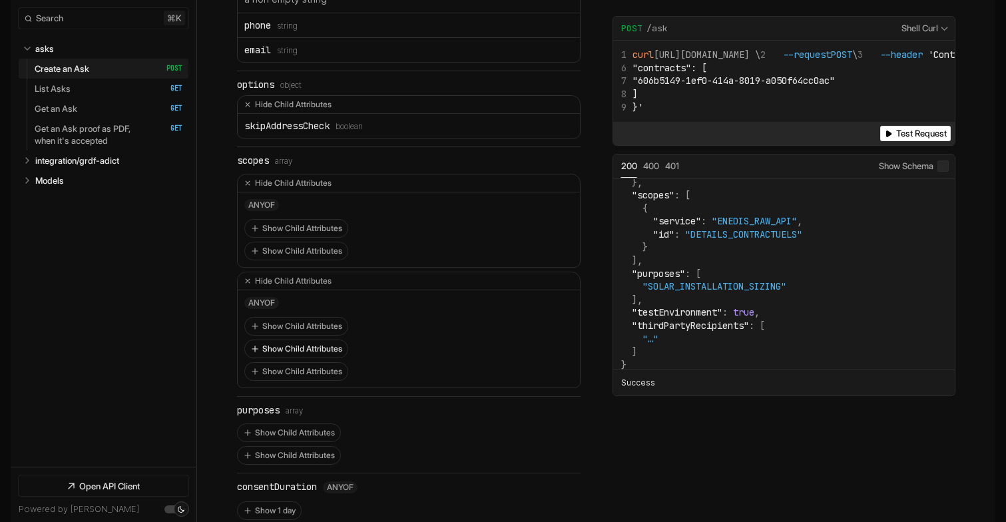
click at [306, 340] on button "Show Child Attributes" at bounding box center [296, 348] width 102 height 17
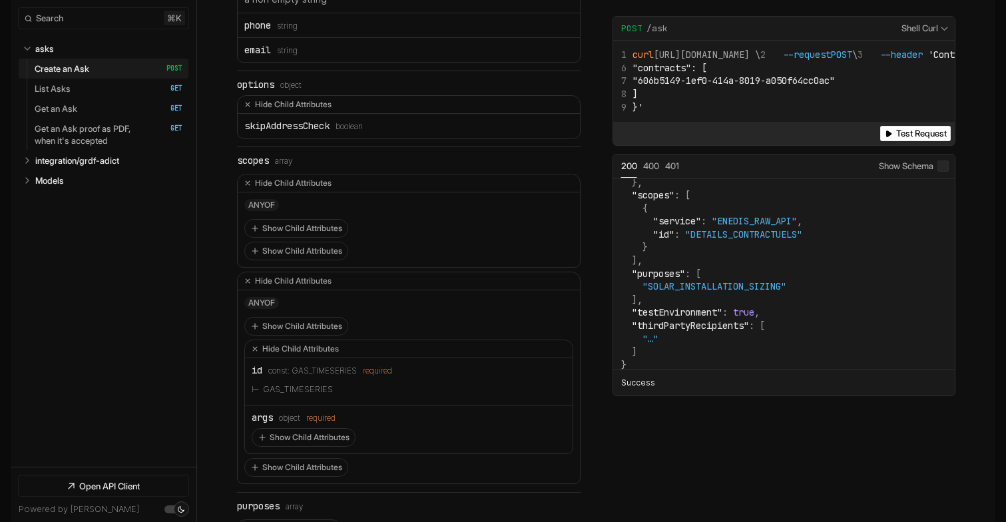
click at [306, 365] on div "id const: GAS_TIMESERIES required" at bounding box center [409, 370] width 314 height 11
click at [299, 429] on button "Show Child Attributes" at bounding box center [303, 437] width 102 height 17
click at [258, 412] on div "args" at bounding box center [262, 417] width 21 height 11
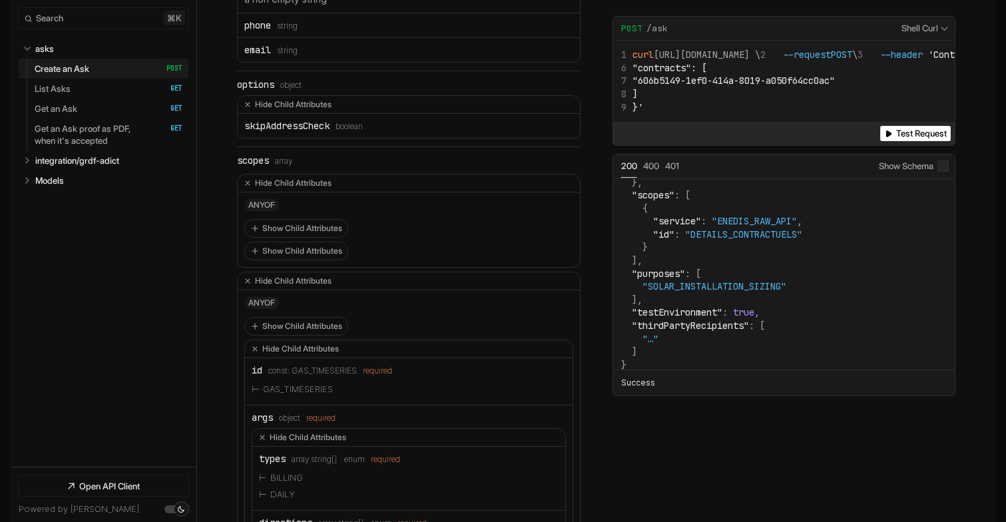
click at [267, 453] on div "types" at bounding box center [272, 458] width 27 height 11
click at [280, 469] on li "BILLING" at bounding box center [408, 477] width 299 height 17
click at [278, 486] on li "DAILY" at bounding box center [408, 494] width 299 height 17
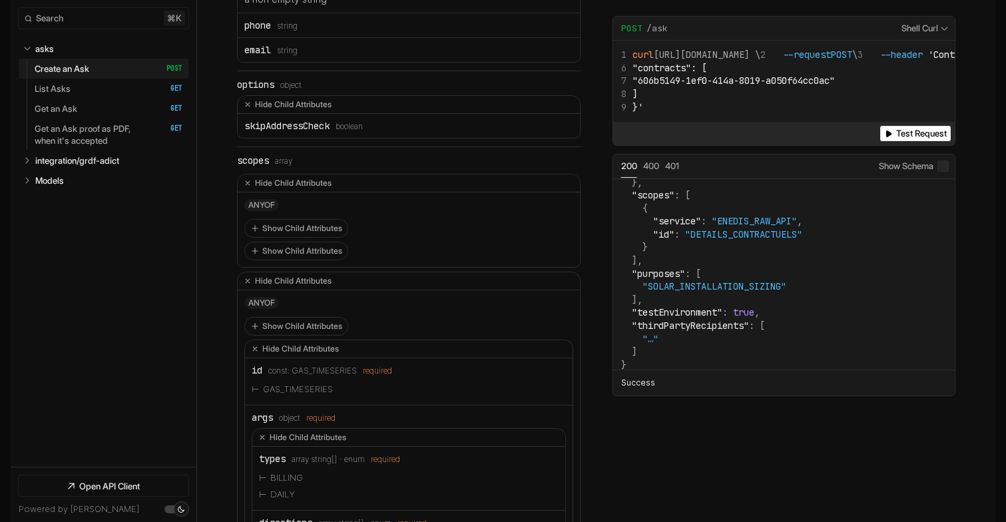
click at [278, 486] on li "DAILY" at bounding box center [408, 494] width 299 height 17
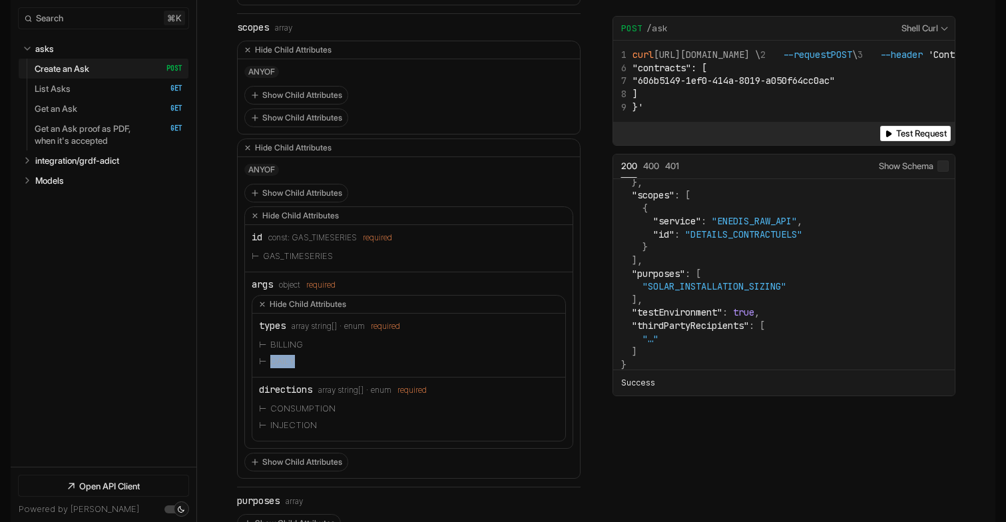
scroll to position [2140, 0]
click at [286, 383] on div "directions" at bounding box center [285, 388] width 53 height 11
click at [297, 399] on li "CONSUMPTION" at bounding box center [408, 407] width 299 height 17
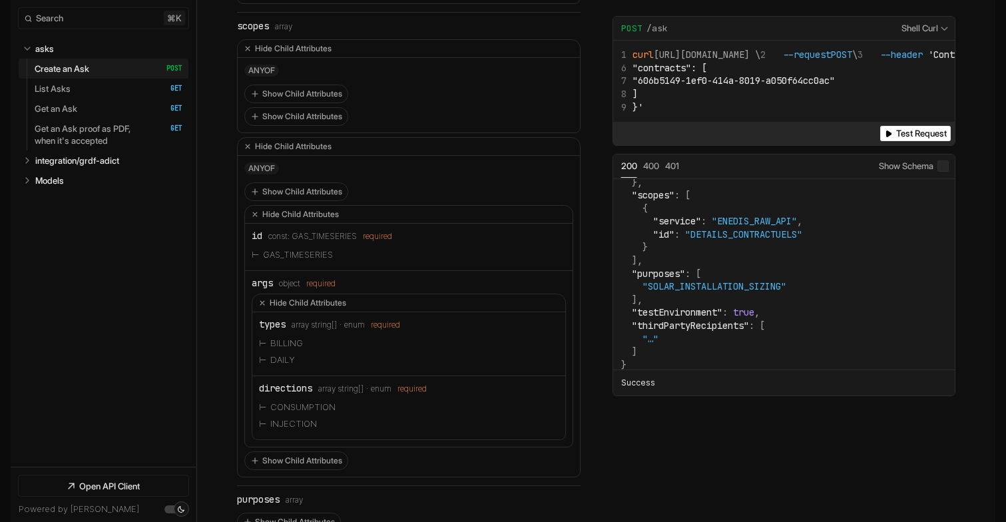
click at [297, 399] on li "CONSUMPTION" at bounding box center [408, 407] width 299 height 17
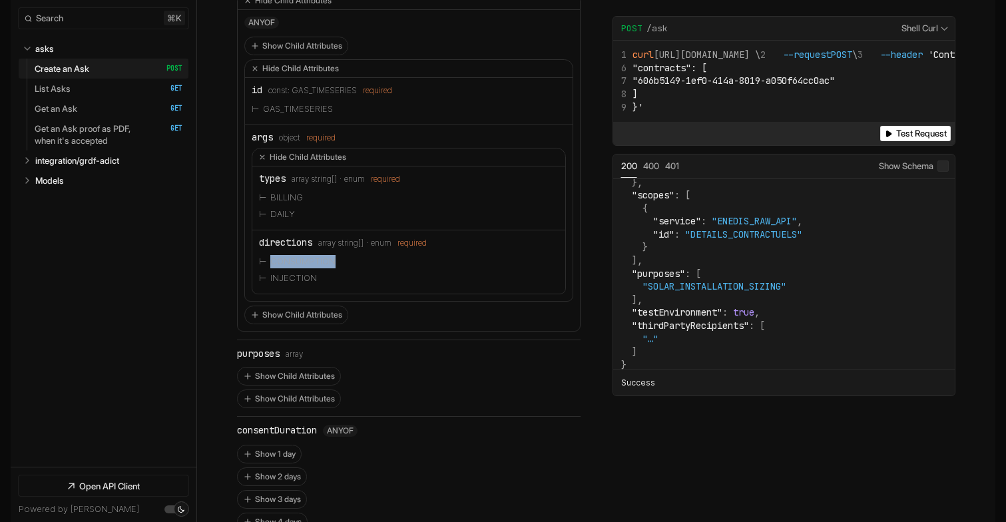
scroll to position [2287, 0]
click at [290, 304] on button "Show Child Attributes" at bounding box center [296, 312] width 102 height 17
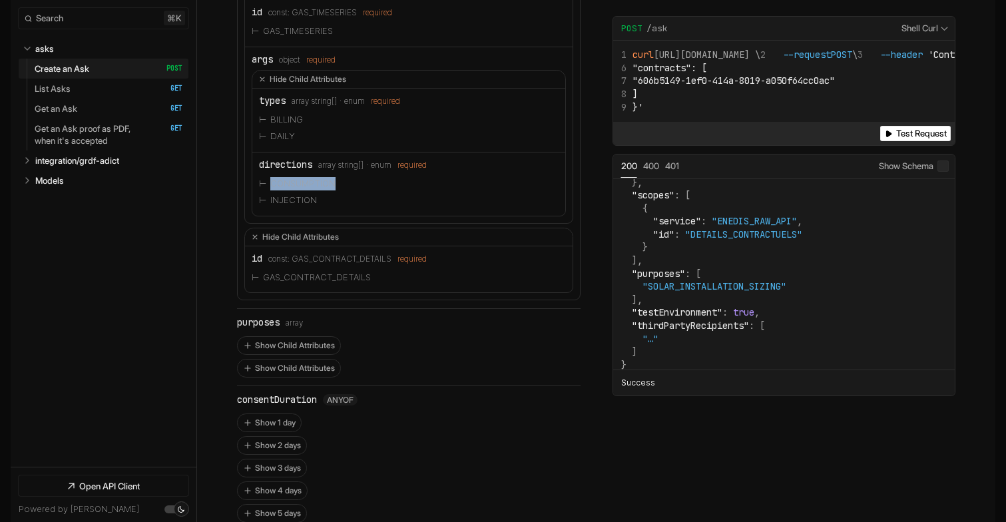
scroll to position [2379, 0]
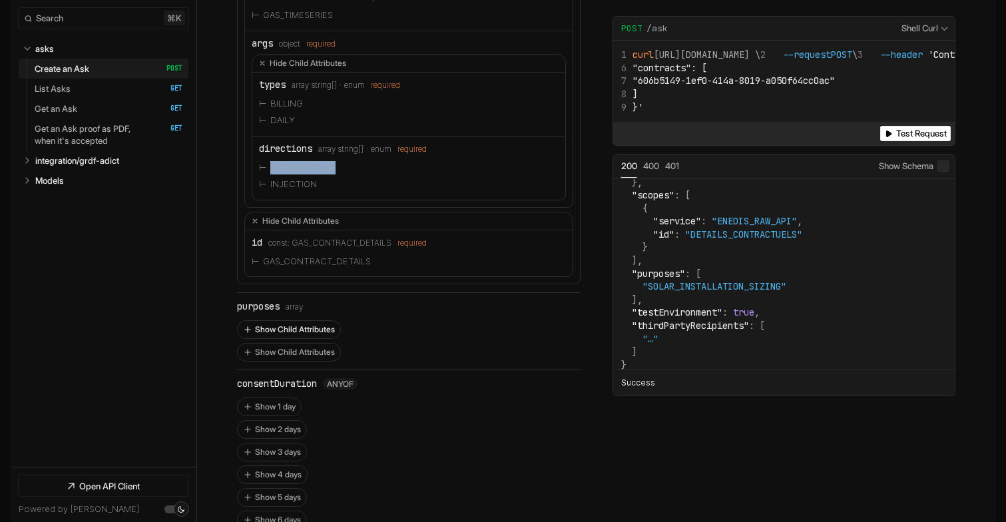
click at [279, 321] on button "Show Child Attributes" at bounding box center [289, 329] width 102 height 17
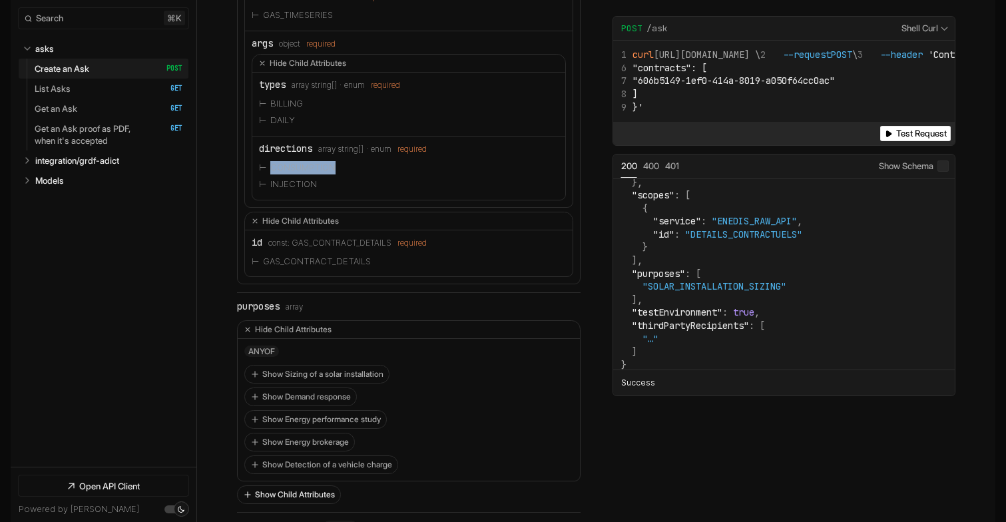
click at [305, 486] on button "Show Child Attributes" at bounding box center [289, 494] width 102 height 17
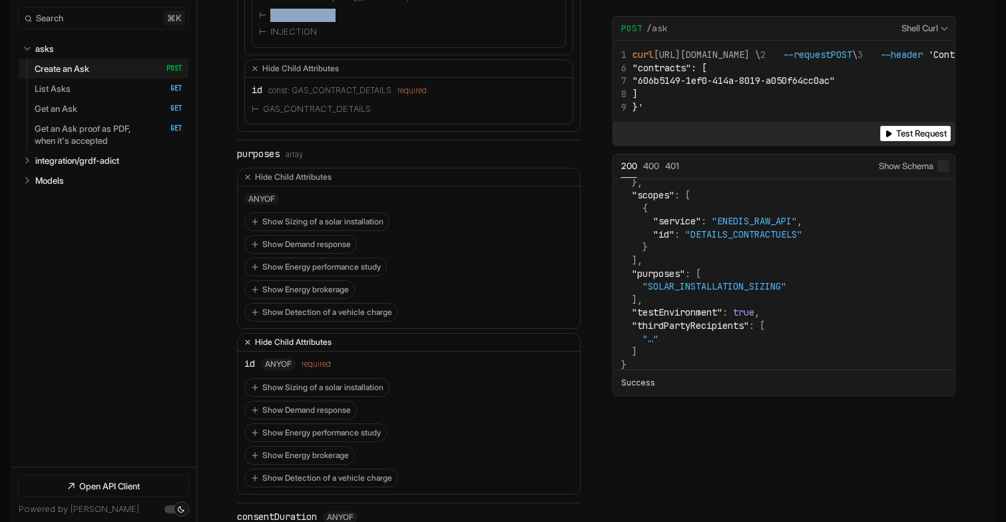
scroll to position [2532, 0]
click at [323, 401] on button "Show Demand response" at bounding box center [300, 409] width 111 height 17
click at [327, 401] on button "Hide Demand response" at bounding box center [408, 410] width 327 height 18
drag, startPoint x: 317, startPoint y: 196, endPoint x: 304, endPoint y: 248, distance: 52.8
click at [304, 248] on div "Show Sizing of a solar installation Show Demand response Show Energy performanc…" at bounding box center [408, 266] width 329 height 109
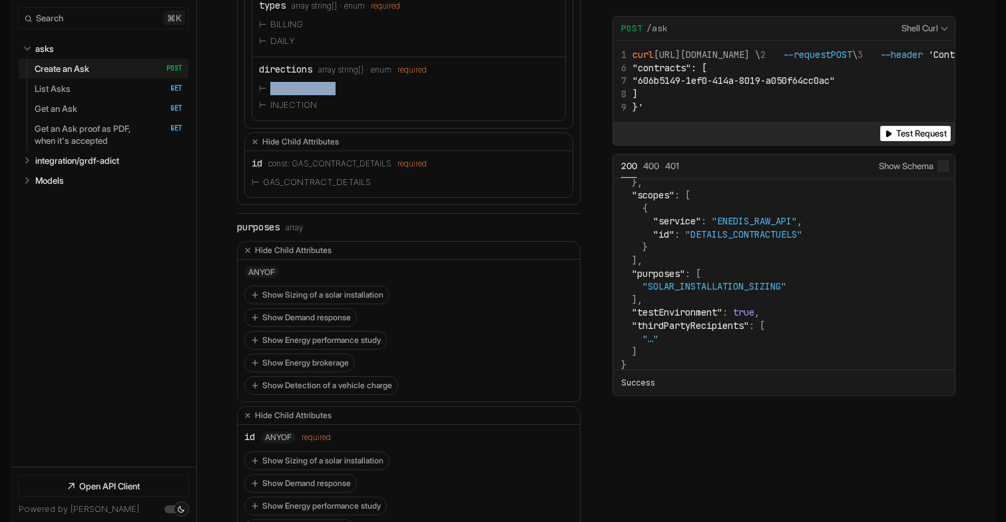
scroll to position [2456, 0]
click at [270, 244] on button "Hide Child Attributes" at bounding box center [409, 253] width 342 height 18
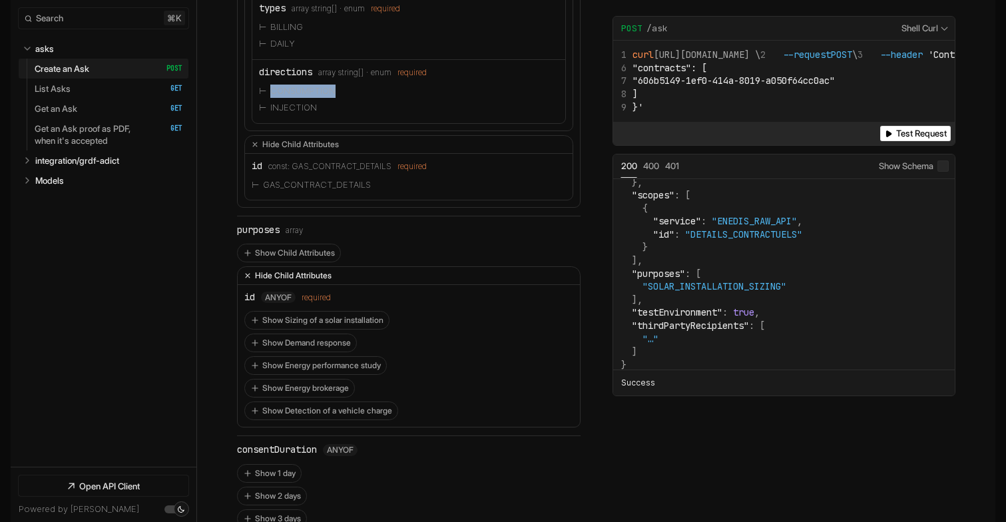
click at [274, 267] on button "Hide Child Attributes" at bounding box center [409, 276] width 342 height 18
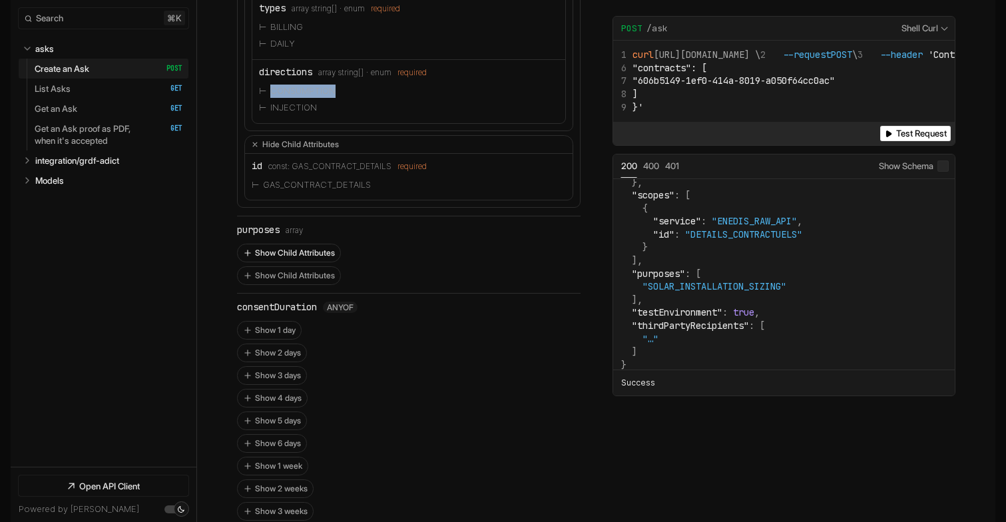
click at [275, 244] on button "Show Child Attributes" at bounding box center [289, 252] width 102 height 17
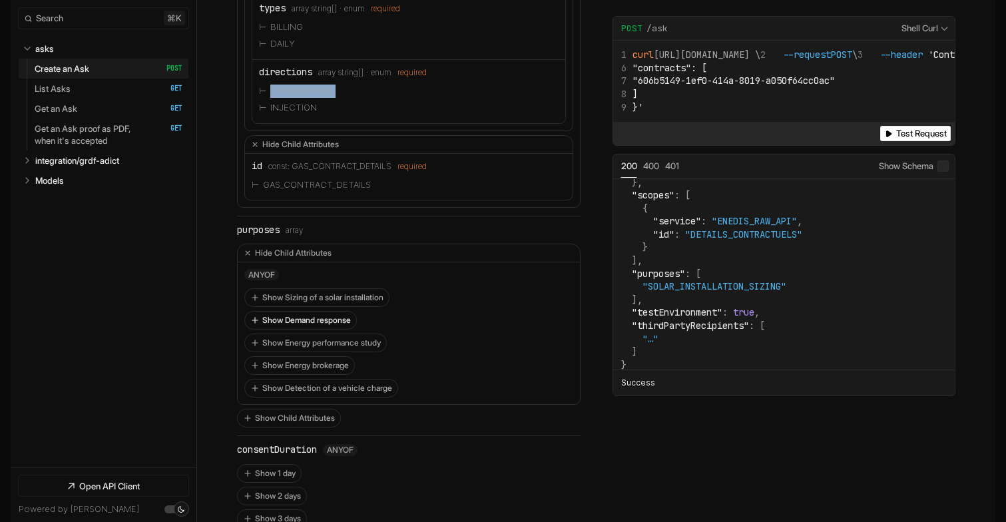
click at [283, 311] on button "Show Demand response" at bounding box center [300, 319] width 111 height 17
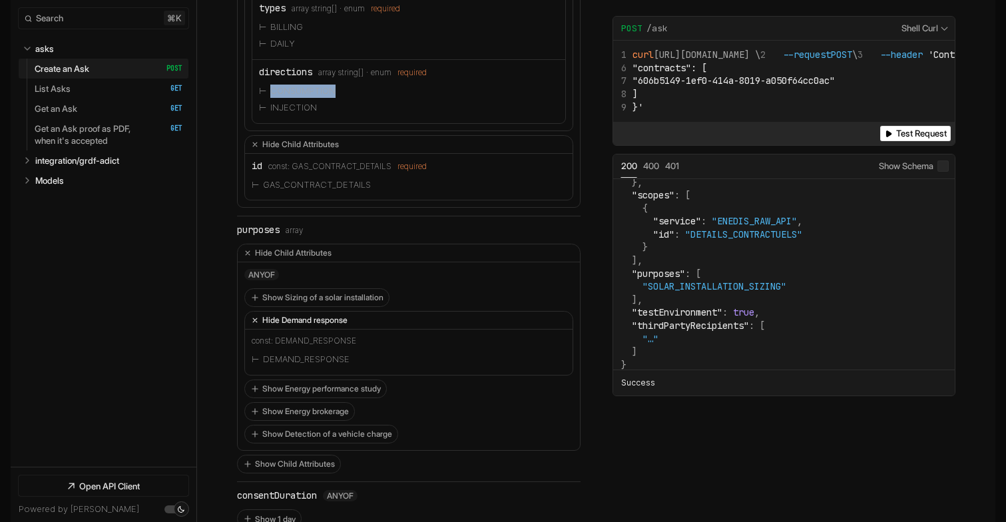
click at [294, 311] on button "Hide Demand response" at bounding box center [408, 320] width 327 height 18
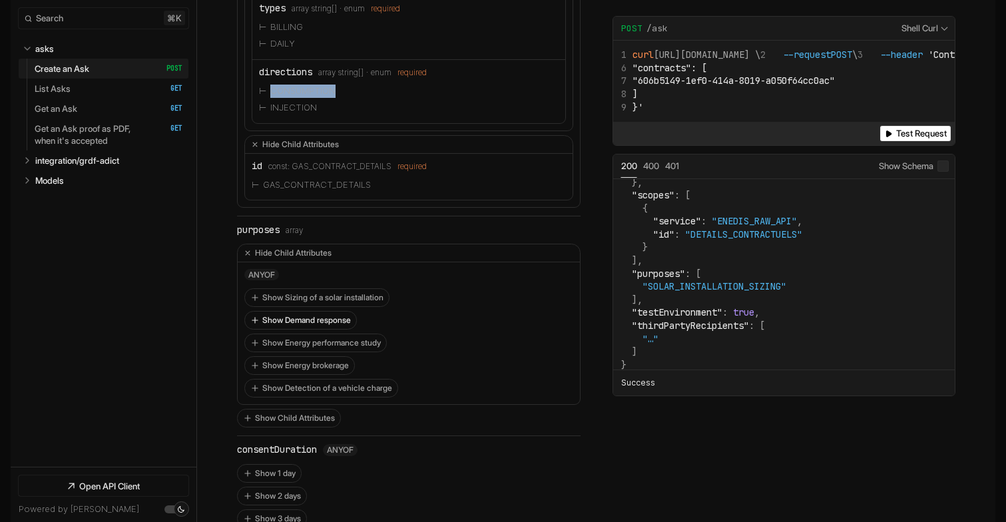
click at [296, 311] on button "Show Demand response" at bounding box center [300, 319] width 111 height 17
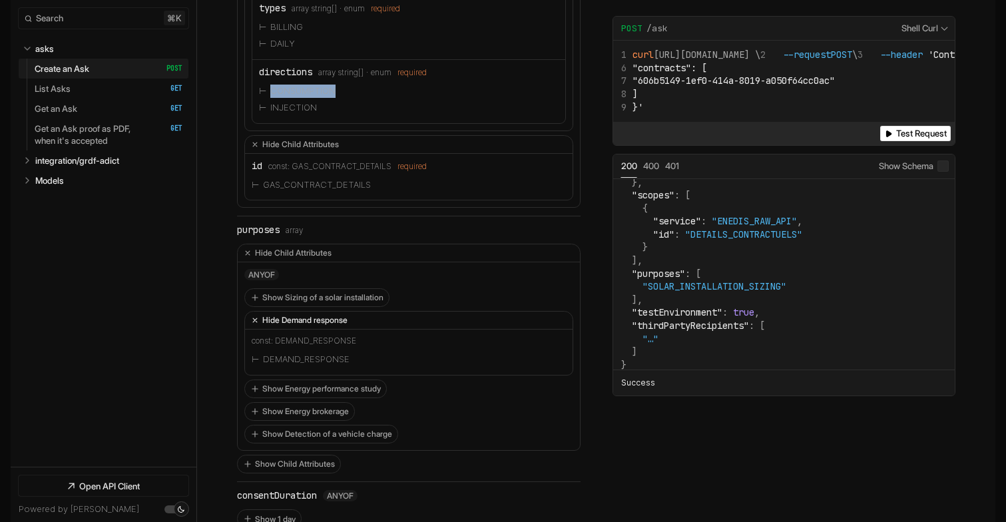
click at [294, 311] on button "Hide Demand response" at bounding box center [408, 320] width 327 height 18
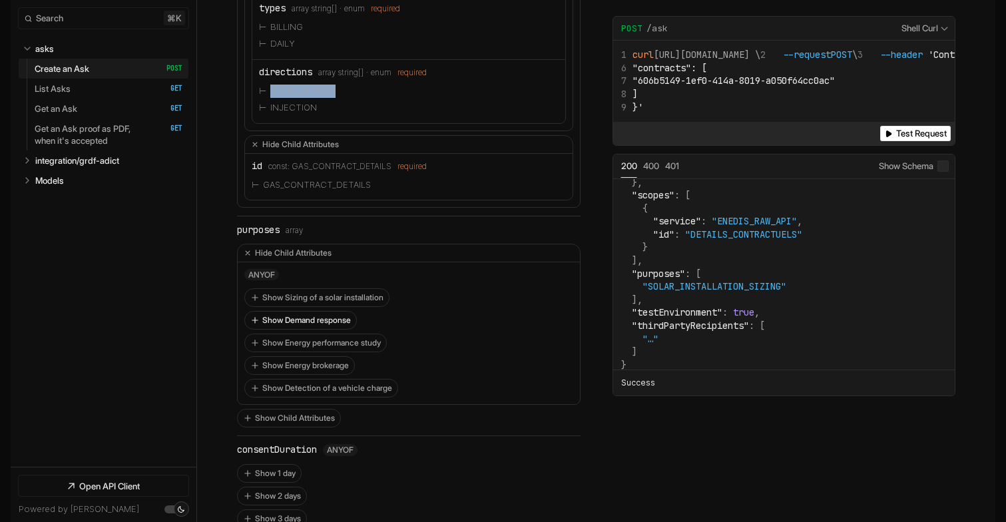
click at [301, 311] on button "Show Demand response" at bounding box center [300, 319] width 111 height 17
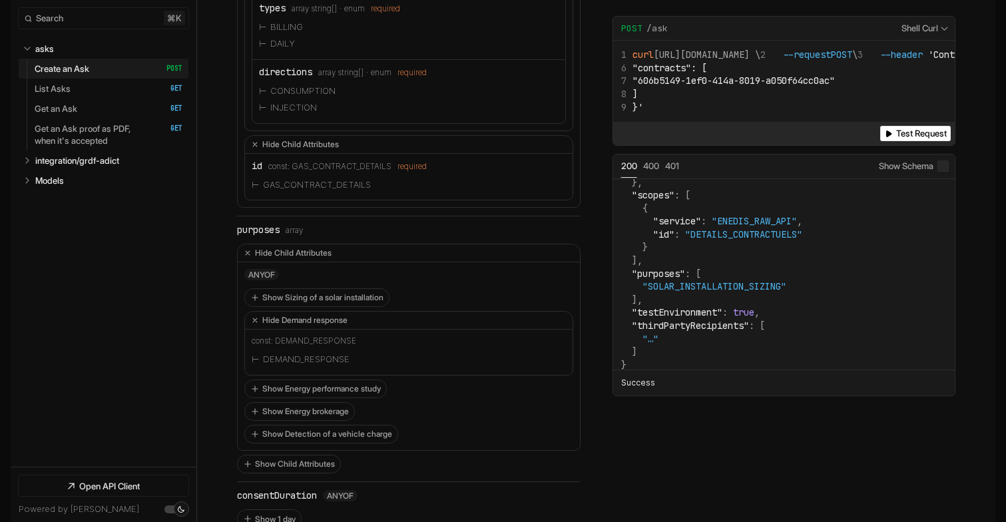
click at [302, 351] on li "DEMAND_RESPONSE" at bounding box center [409, 359] width 314 height 17
click at [272, 311] on button "Hide Demand response" at bounding box center [408, 320] width 327 height 18
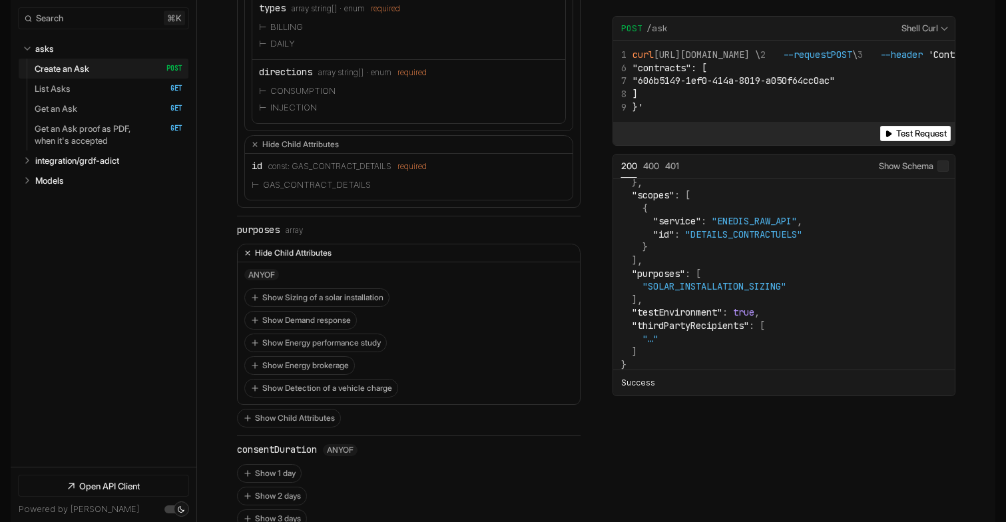
click at [272, 244] on button "Hide Child Attributes" at bounding box center [409, 253] width 342 height 18
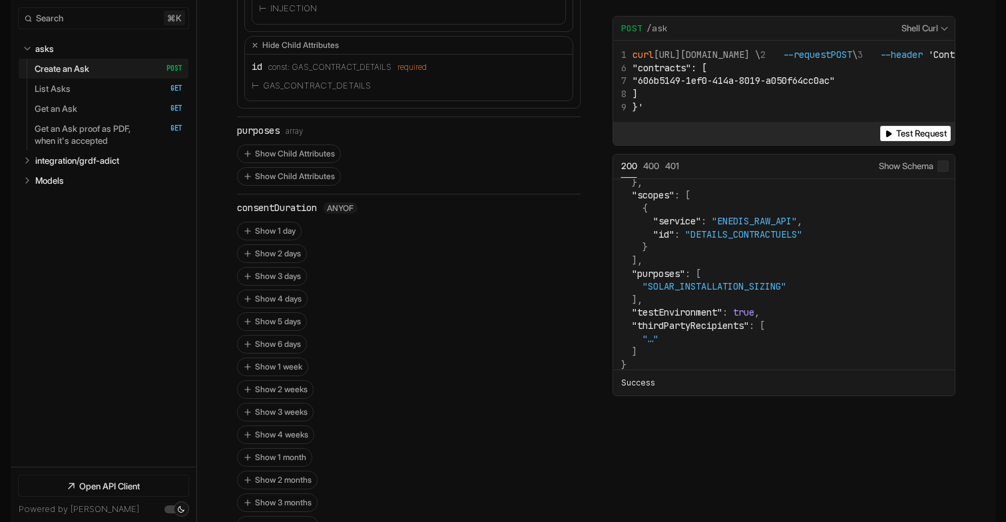
scroll to position [2554, 0]
click at [266, 223] on button "Show 1 day" at bounding box center [269, 231] width 63 height 17
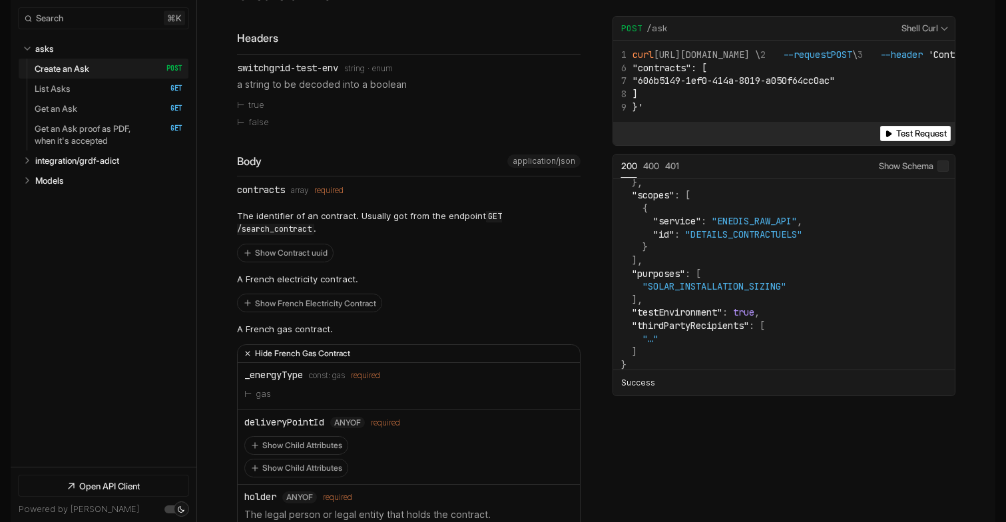
scroll to position [797, 0]
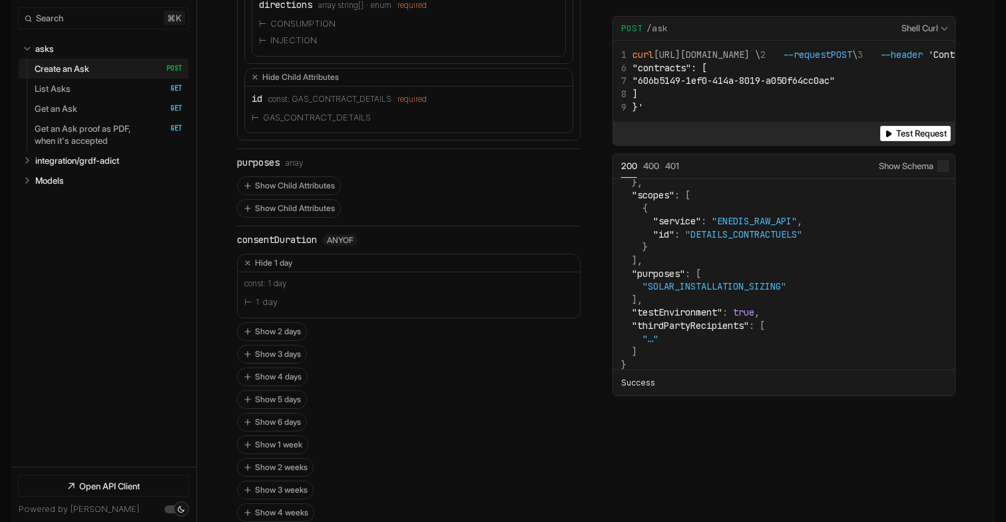
scroll to position [2404, 0]
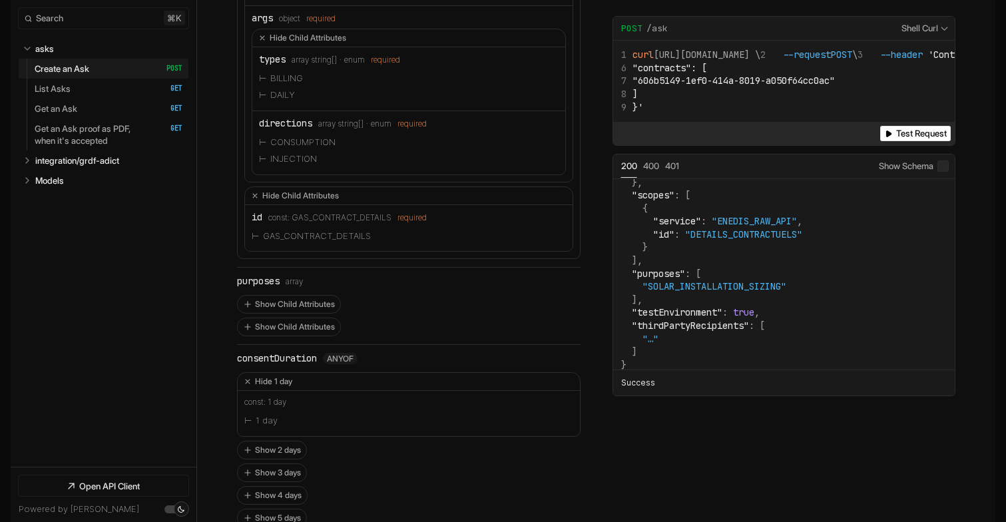
click at [280, 353] on div "consentDuration" at bounding box center [277, 358] width 80 height 11
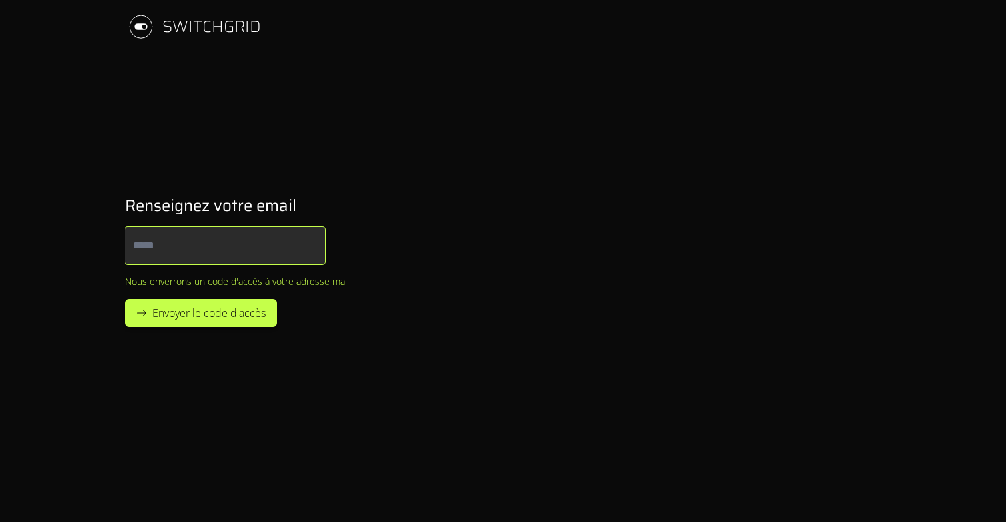
click at [256, 235] on input "Email" at bounding box center [225, 245] width 200 height 37
type input "**********"
click at [400, 283] on div "**********" at bounding box center [253, 261] width 298 height 174
click at [240, 301] on button "Envoyer le code d'accès" at bounding box center [201, 313] width 152 height 28
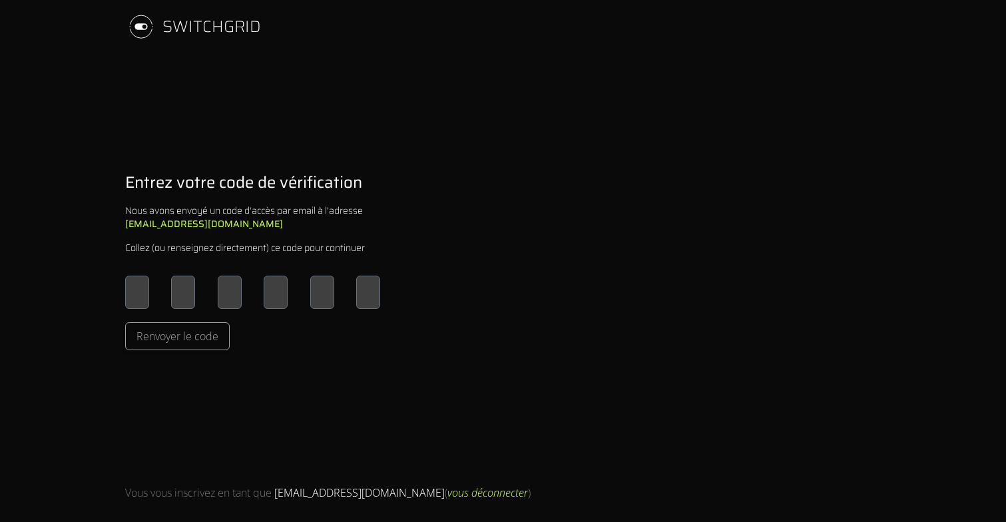
type input "*"
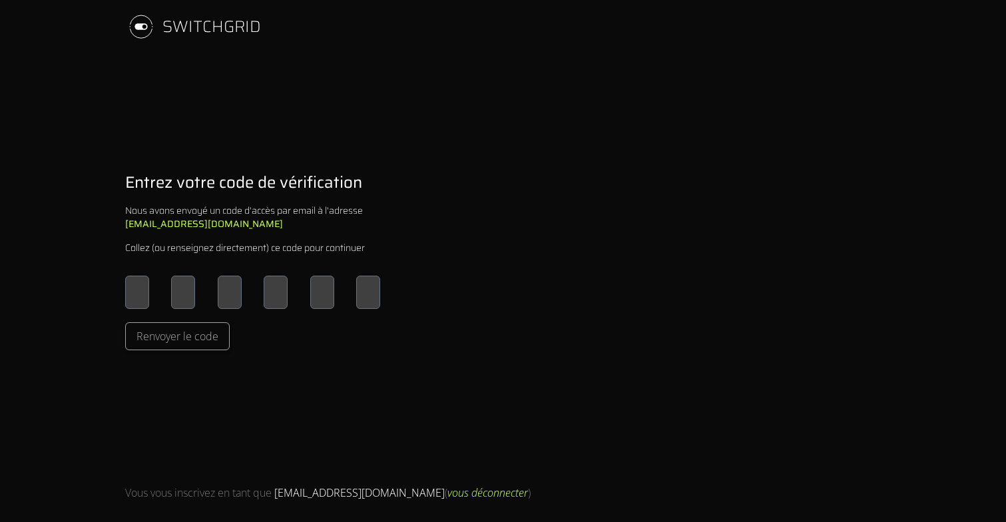
type input "*"
